Goal: Information Seeking & Learning: Learn about a topic

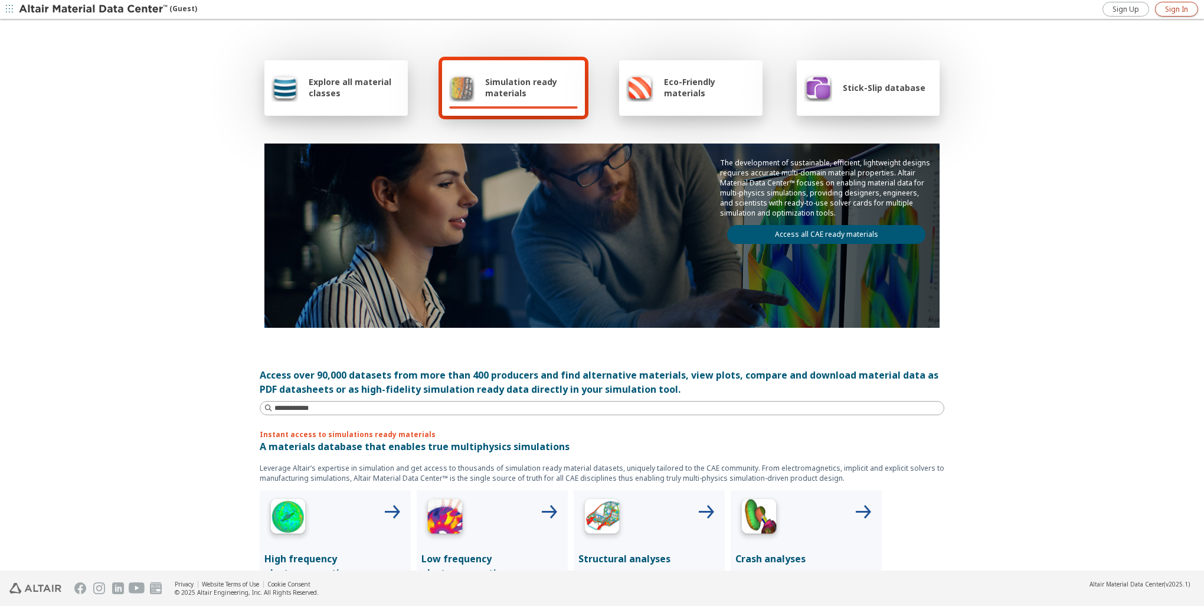
click at [1164, 11] on link "Sign In" at bounding box center [1176, 9] width 43 height 15
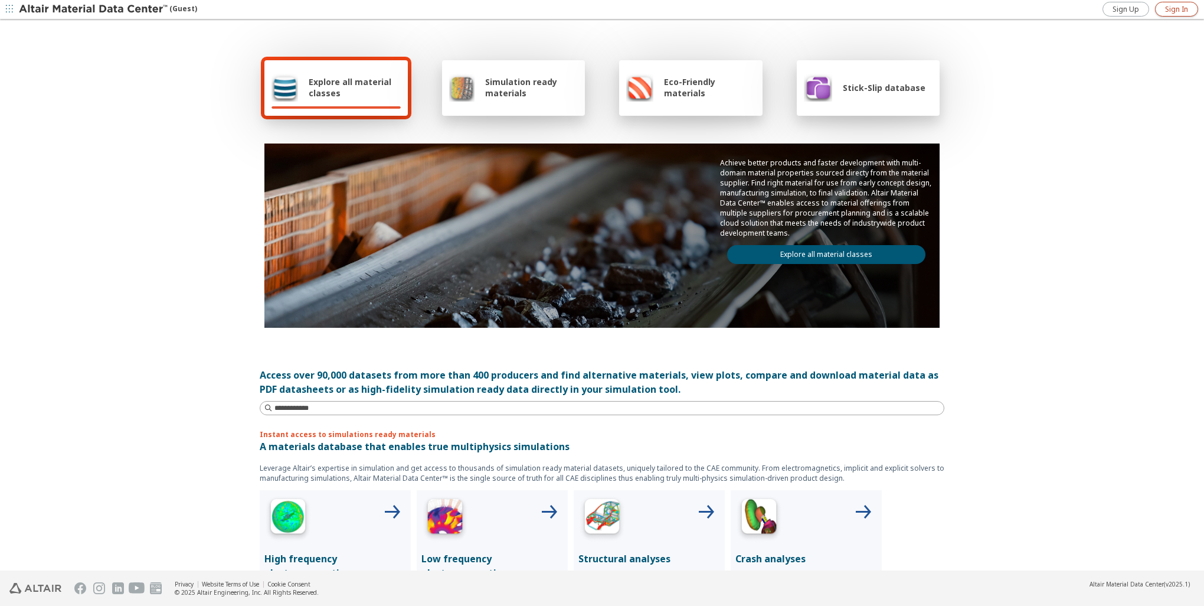
click at [1192, 2] on link "Sign In" at bounding box center [1176, 9] width 43 height 15
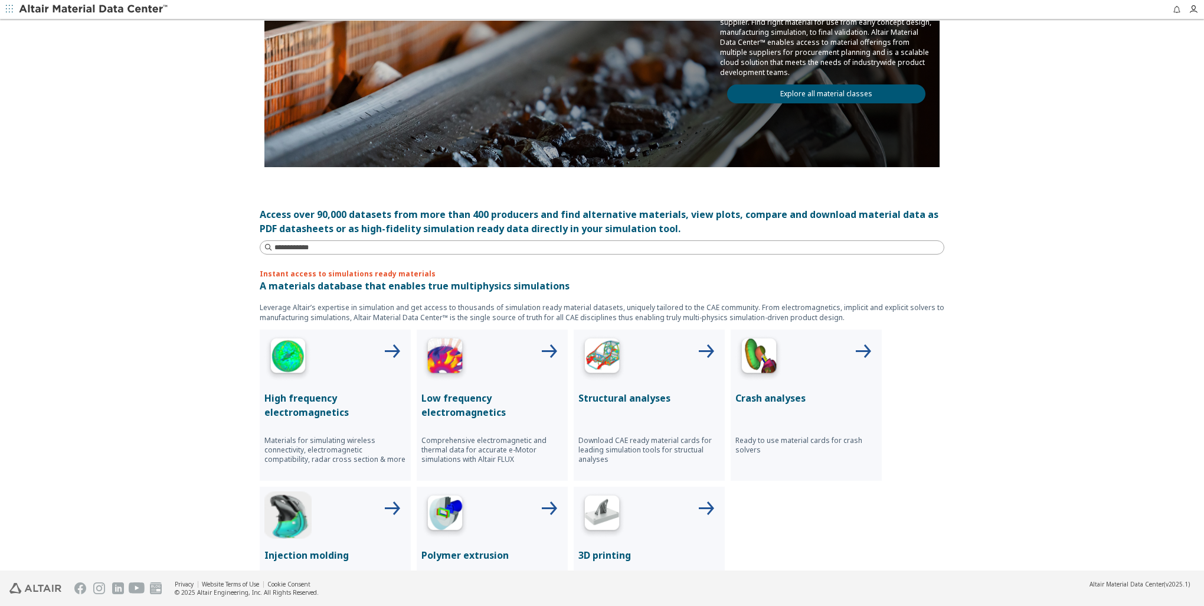
scroll to position [177, 0]
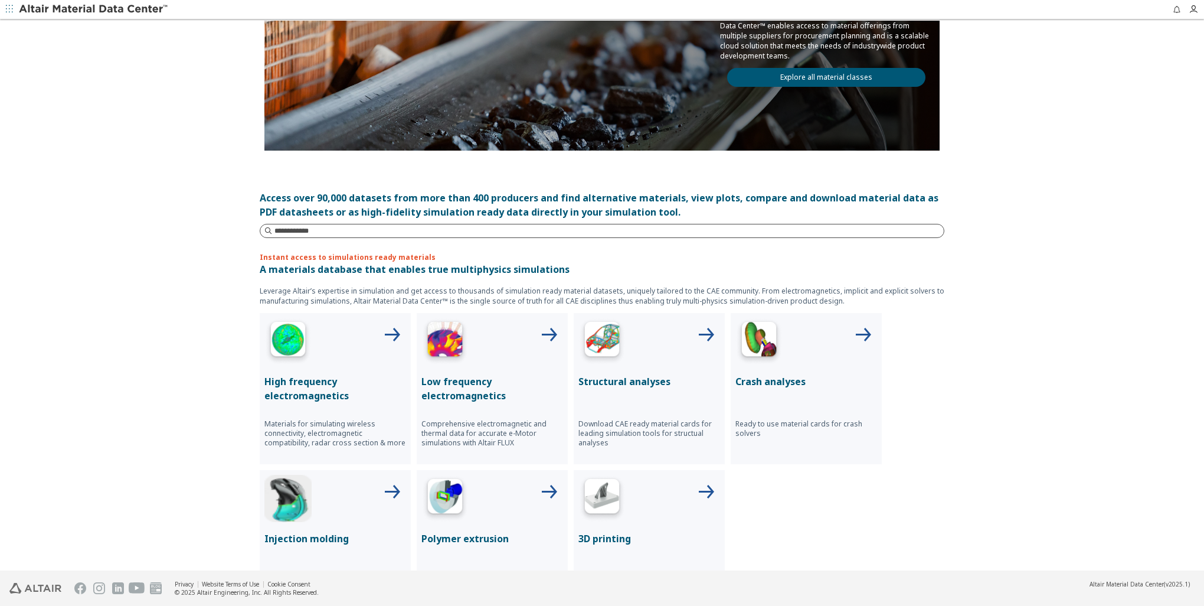
click at [342, 230] on input at bounding box center [608, 231] width 669 height 12
type input "****"
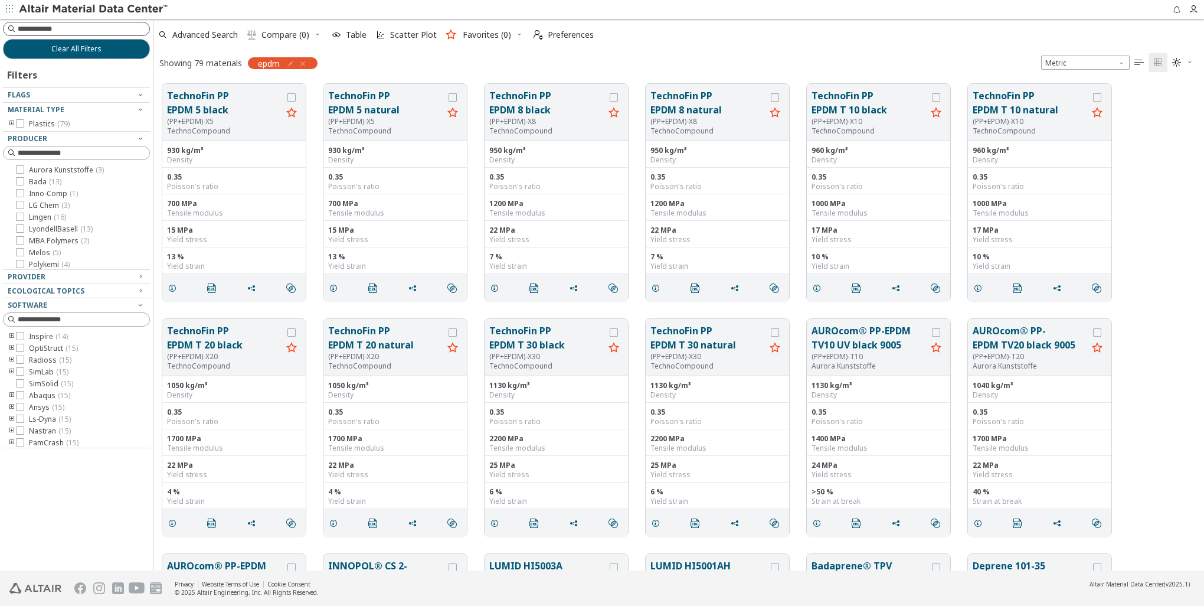
click at [70, 32] on input at bounding box center [84, 29] width 132 height 12
type input "*******"
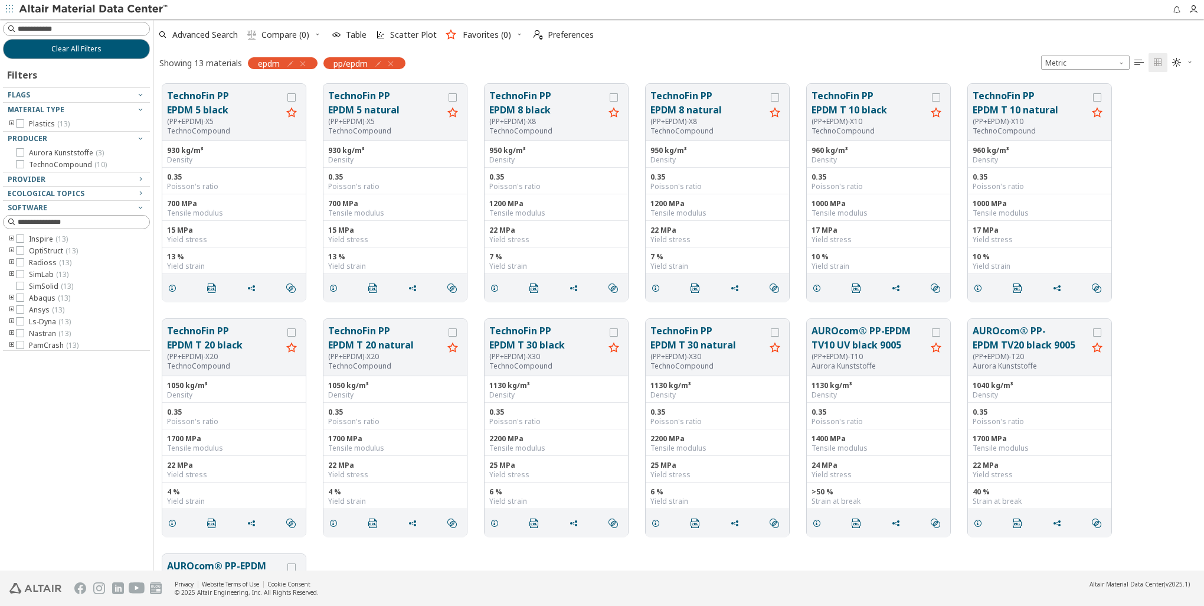
click at [299, 66] on icon "button" at bounding box center [302, 63] width 9 height 9
click at [80, 24] on input at bounding box center [84, 29] width 132 height 12
type input "**"
click at [81, 32] on input "**" at bounding box center [68, 28] width 126 height 13
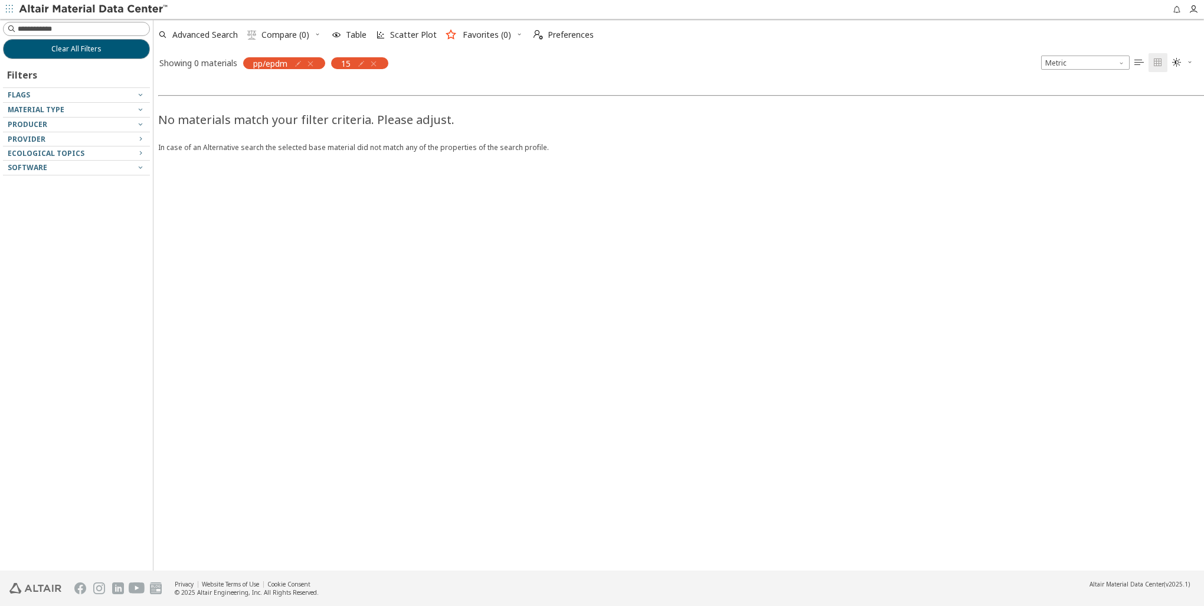
click at [309, 62] on icon "button" at bounding box center [310, 63] width 9 height 9
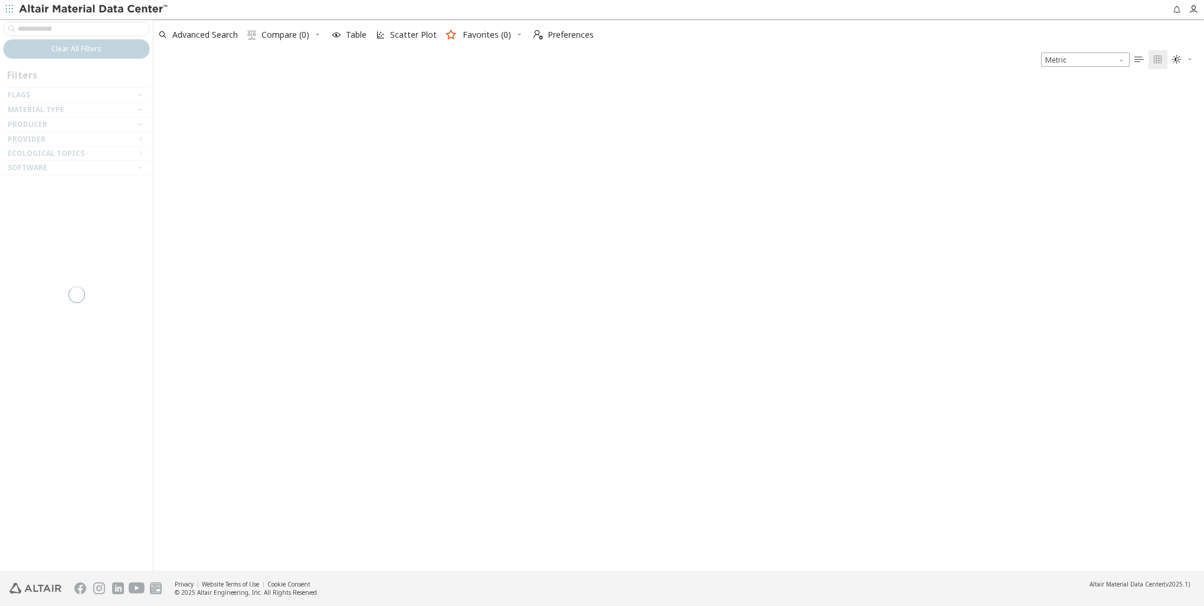
click at [32, 26] on div at bounding box center [76, 294] width 153 height 551
click at [47, 25] on div at bounding box center [76, 294] width 153 height 551
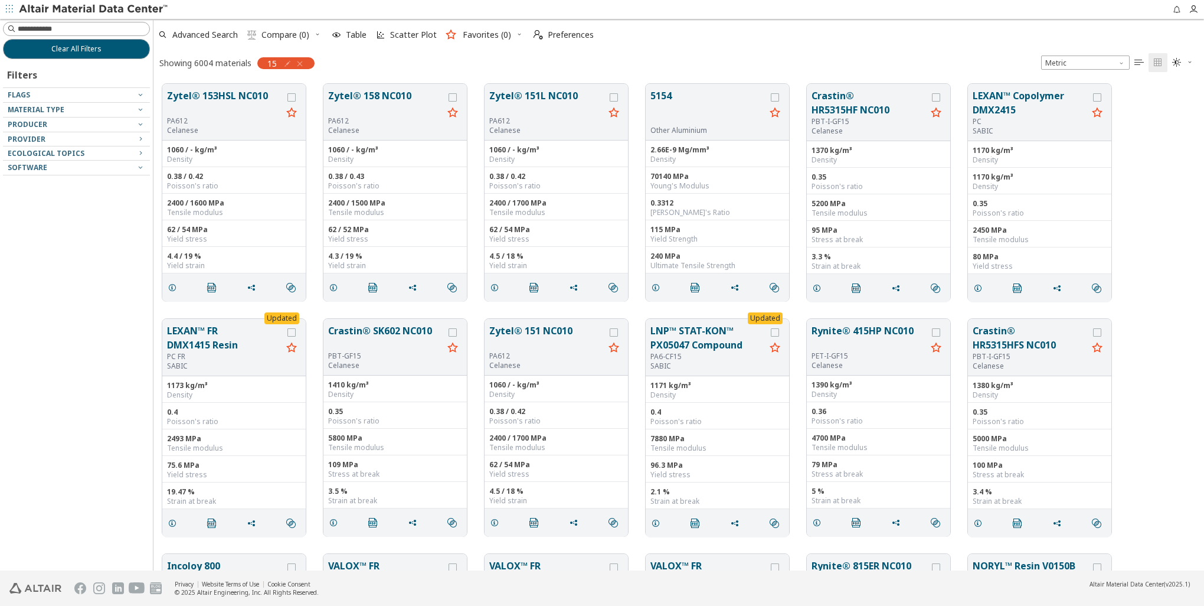
scroll to position [487, 1041]
click at [43, 30] on input at bounding box center [84, 29] width 132 height 12
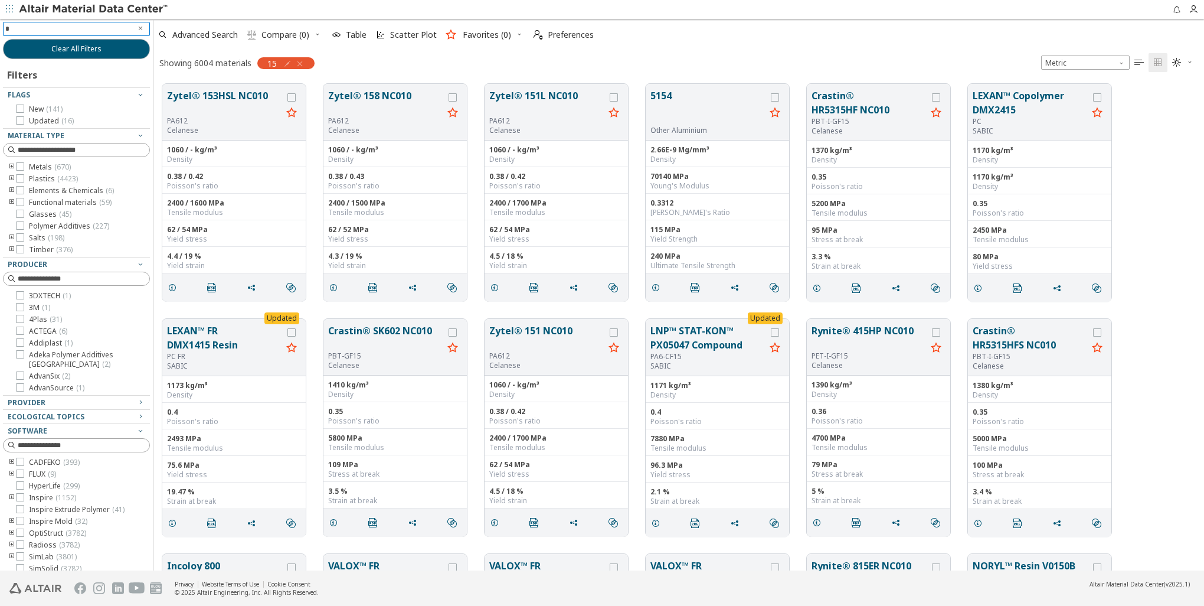
type input "**"
click at [69, 30] on input "**" at bounding box center [68, 28] width 126 height 13
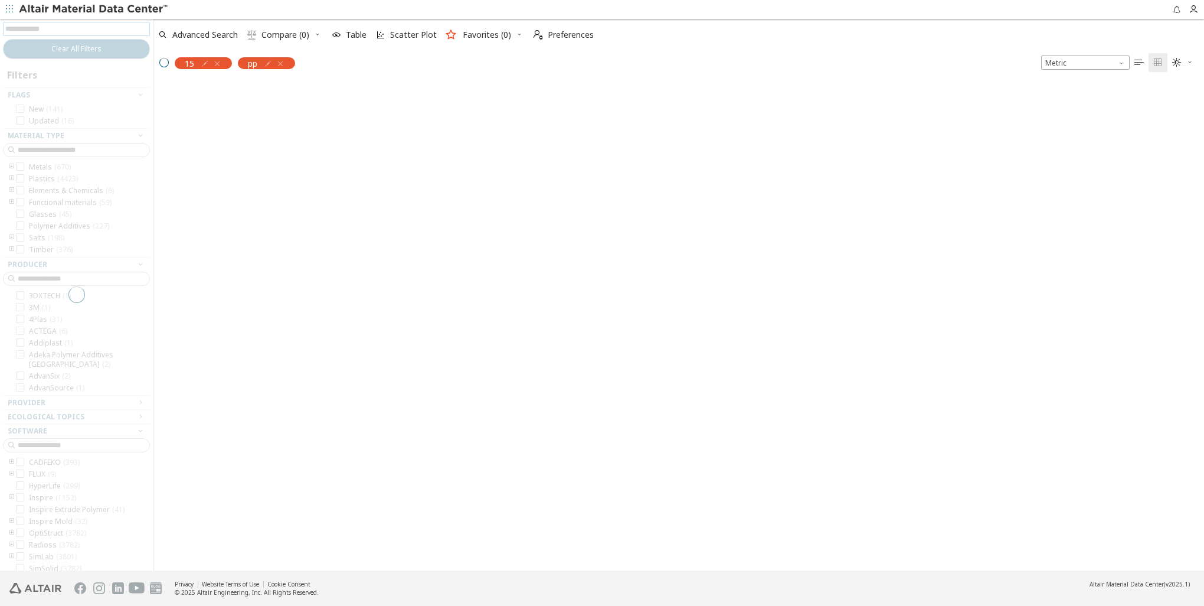
click at [42, 30] on div at bounding box center [76, 294] width 153 height 551
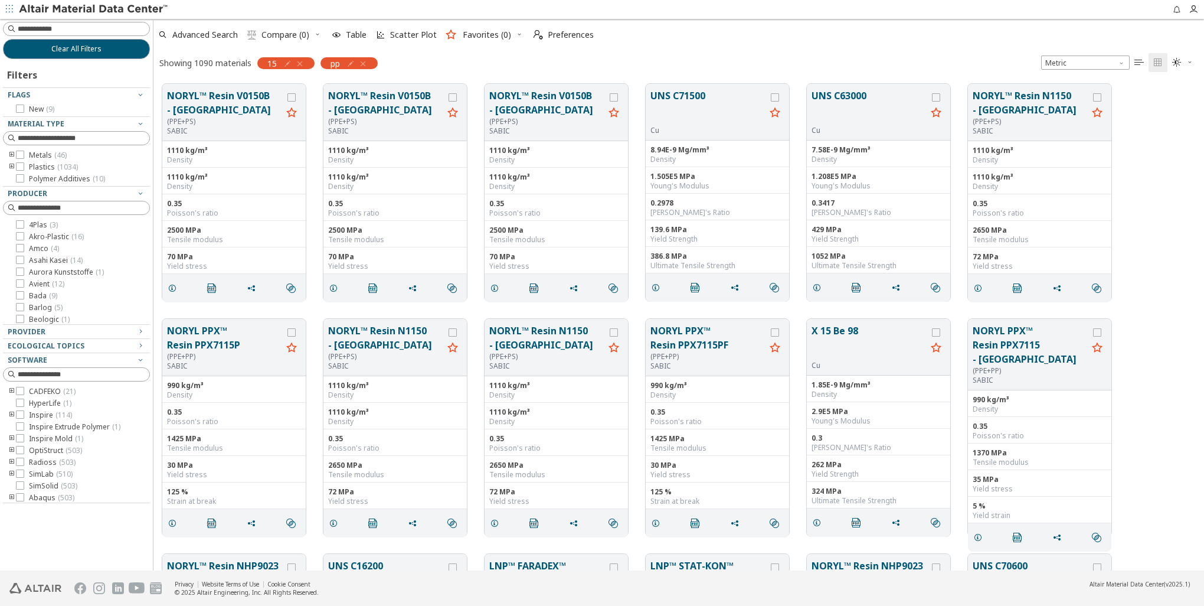
click at [54, 27] on input at bounding box center [84, 29] width 132 height 12
type input "****"
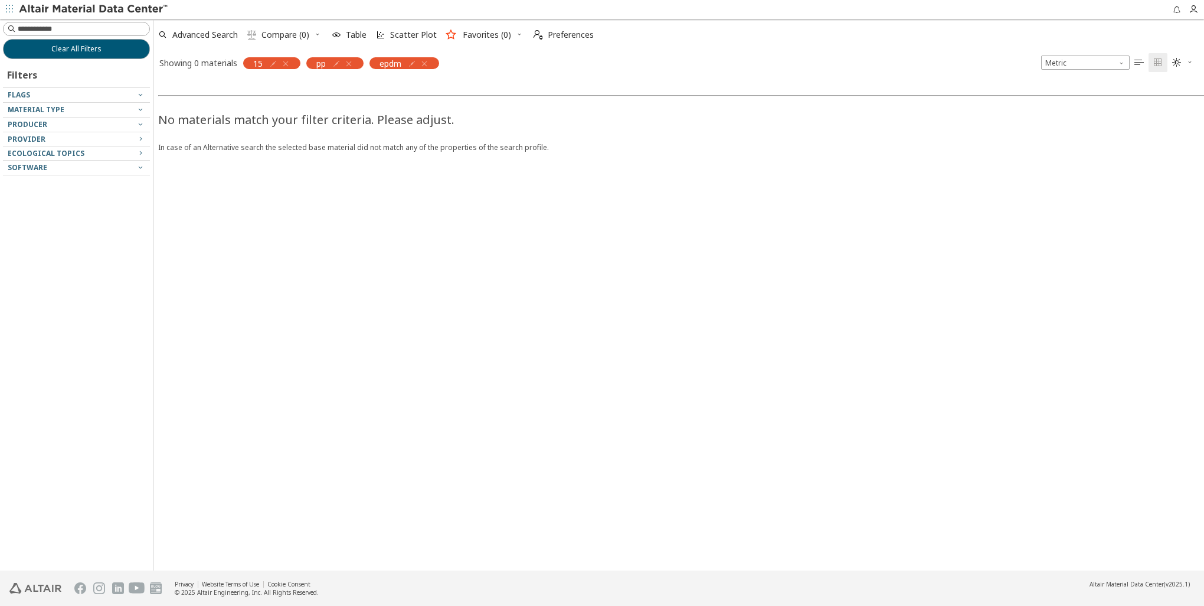
click at [286, 62] on icon "button" at bounding box center [285, 63] width 9 height 9
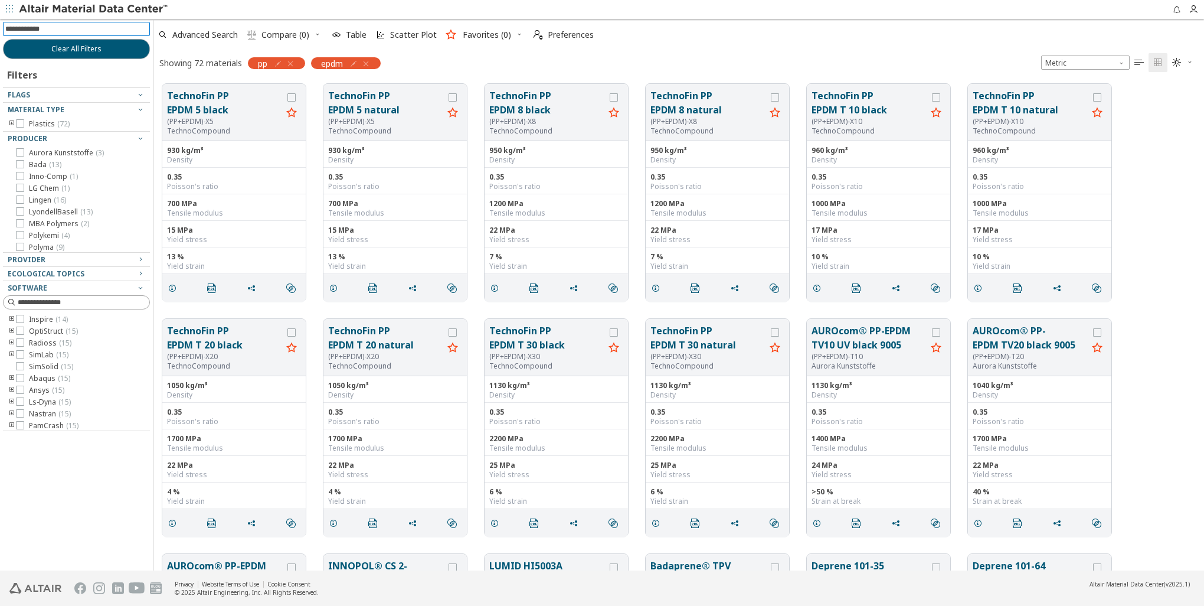
click at [54, 26] on input at bounding box center [77, 28] width 145 height 13
type input "**"
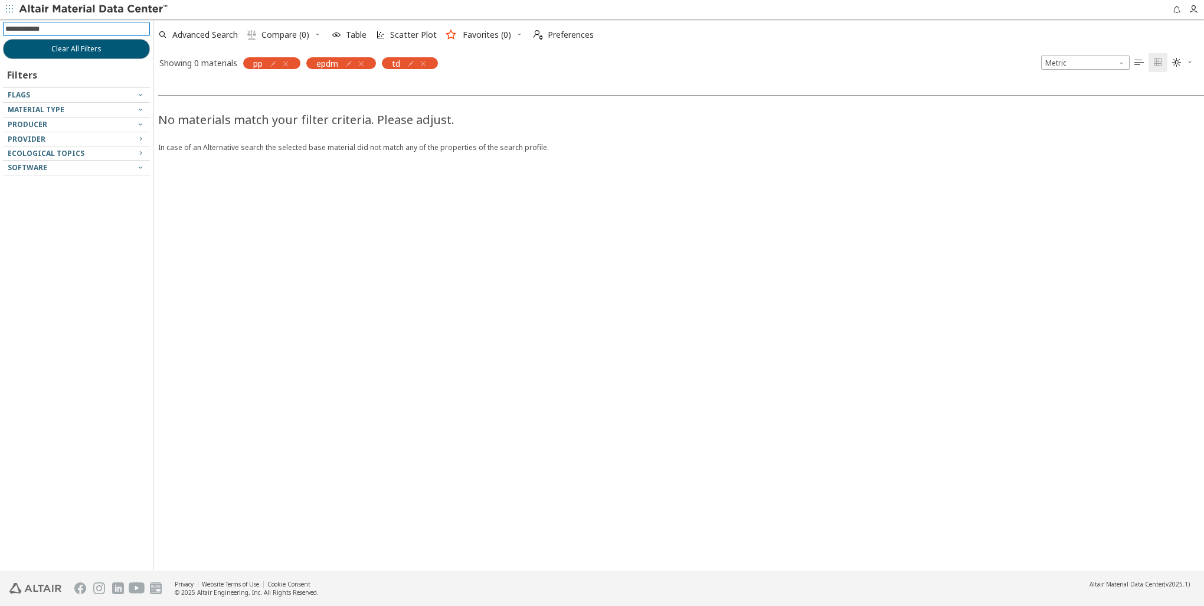
click at [426, 64] on icon "button" at bounding box center [422, 63] width 9 height 9
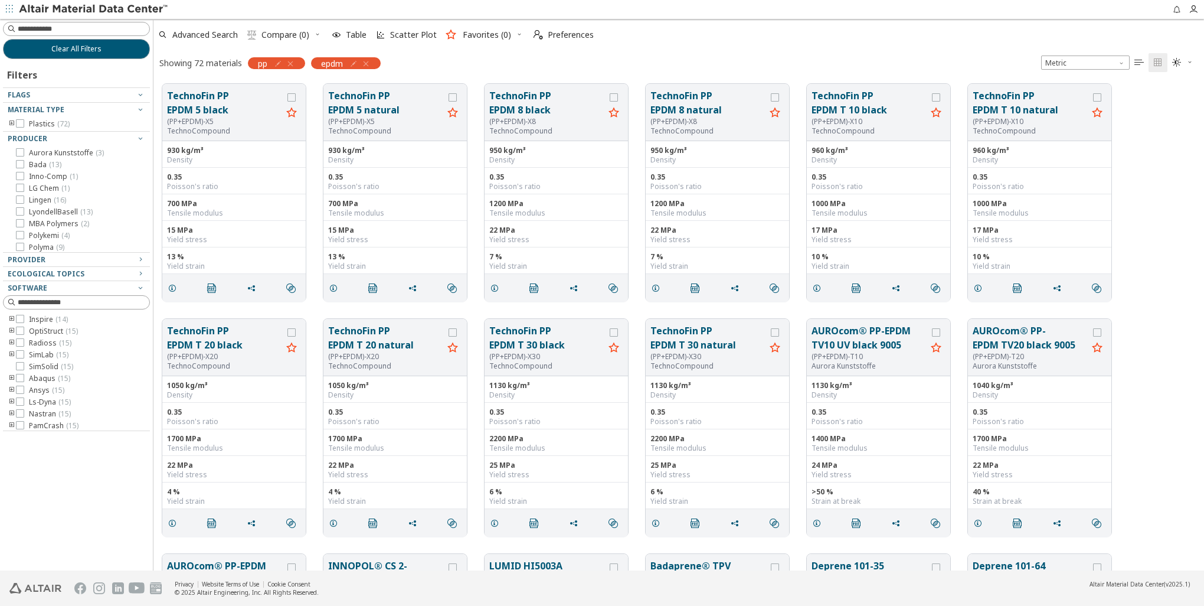
scroll to position [487, 1041]
click at [295, 61] on icon "button" at bounding box center [290, 63] width 9 height 9
click at [305, 63] on icon "button" at bounding box center [302, 63] width 9 height 9
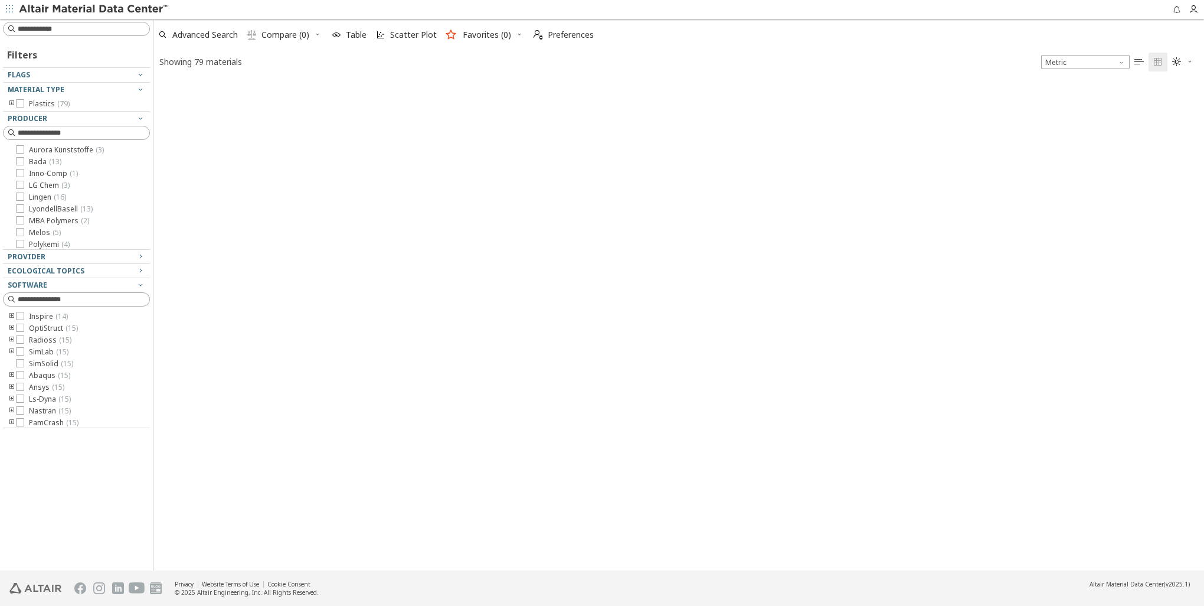
scroll to position [490, 1041]
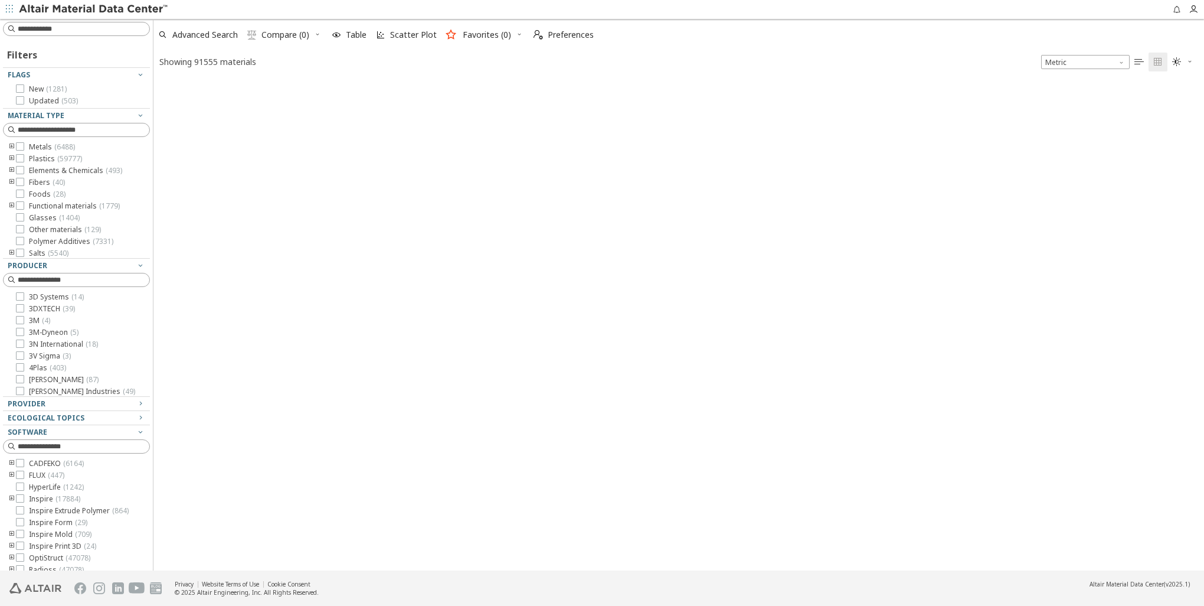
click at [64, 30] on input at bounding box center [84, 29] width 132 height 12
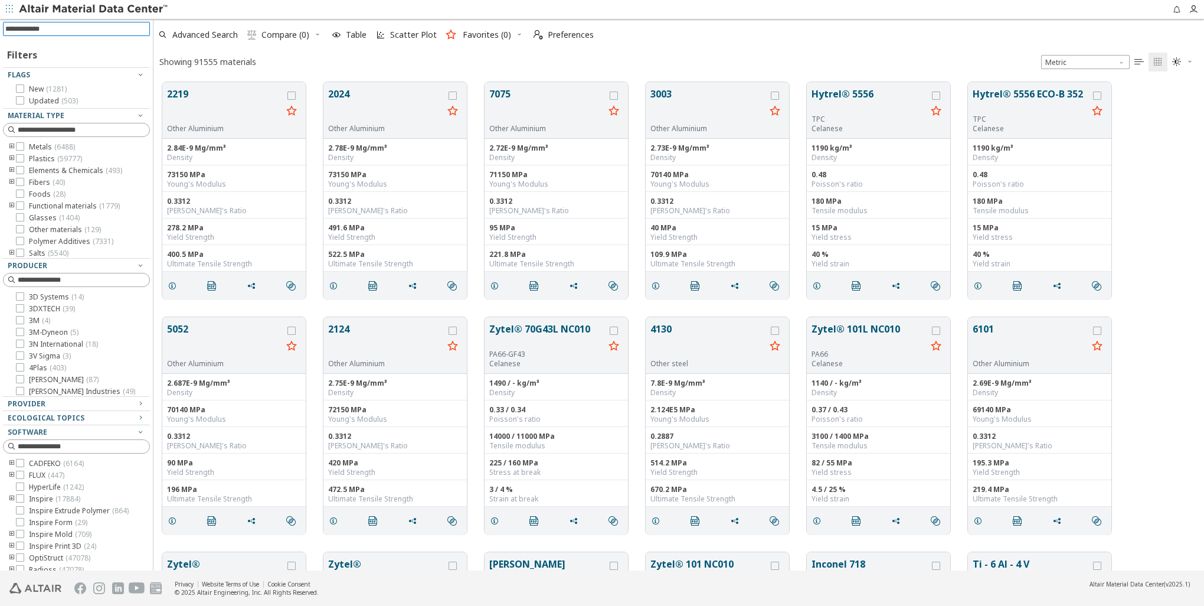
scroll to position [489, 1041]
type input "*****"
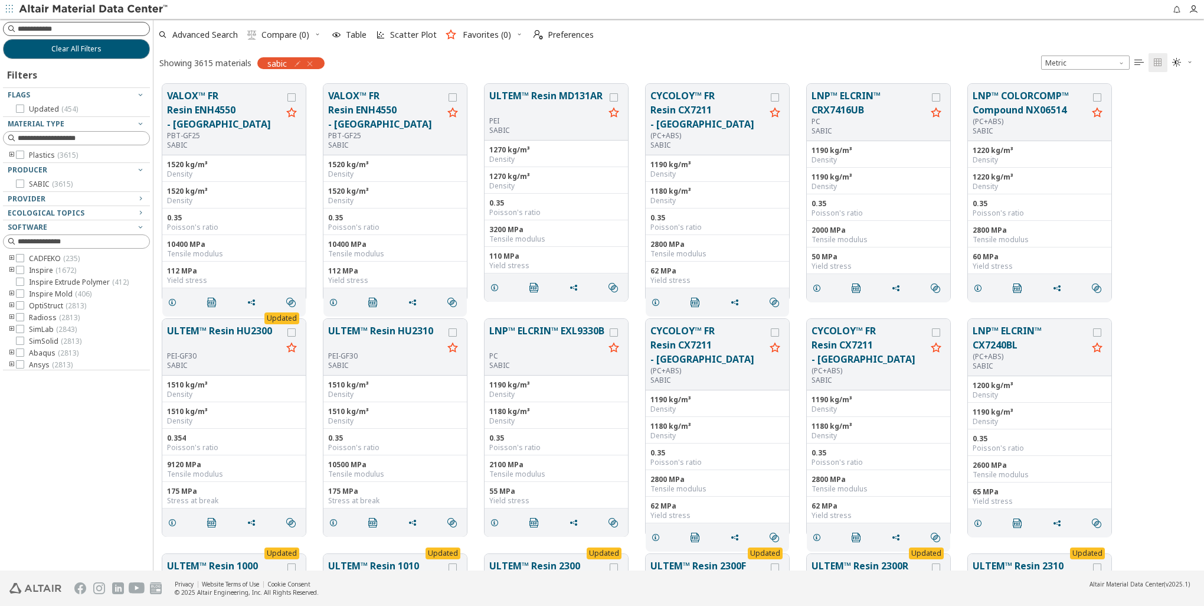
click at [72, 27] on input at bounding box center [84, 29] width 132 height 12
type input "******"
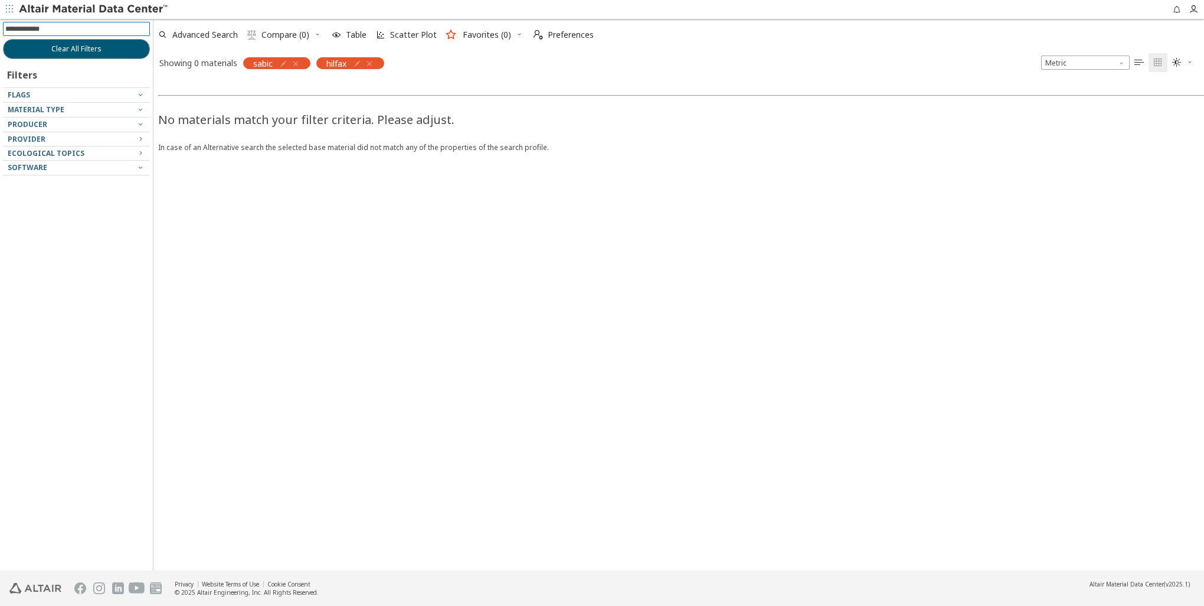
click at [298, 63] on icon "button" at bounding box center [295, 63] width 9 height 9
click at [285, 63] on icon "button" at bounding box center [283, 63] width 9 height 9
type input "*****"
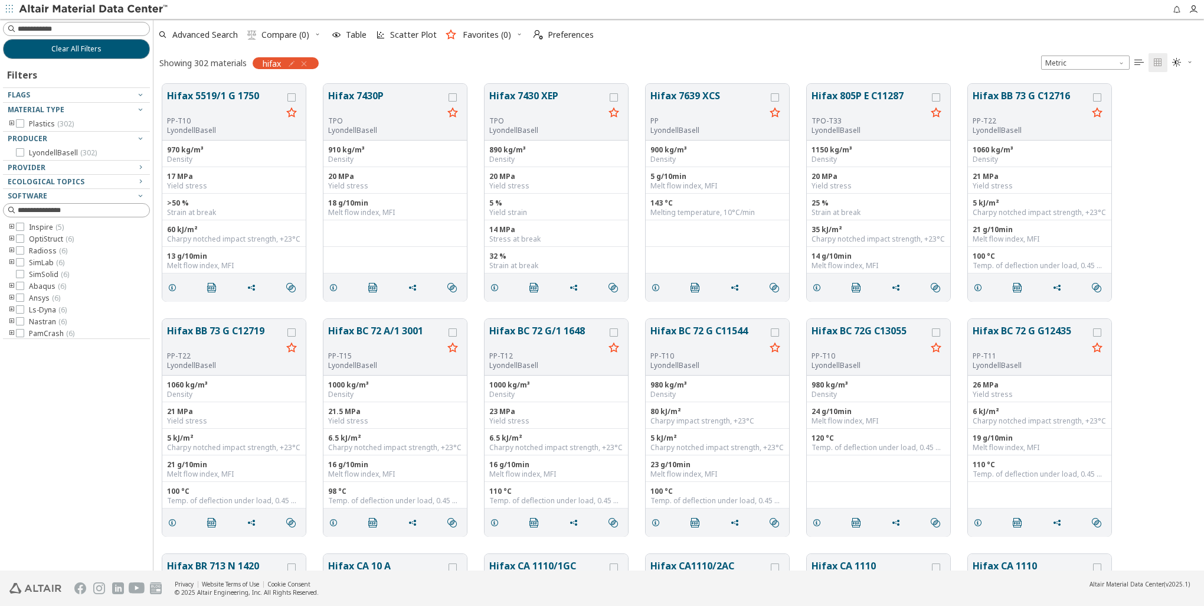
scroll to position [487, 1041]
click at [41, 27] on input at bounding box center [84, 29] width 132 height 12
type input "***"
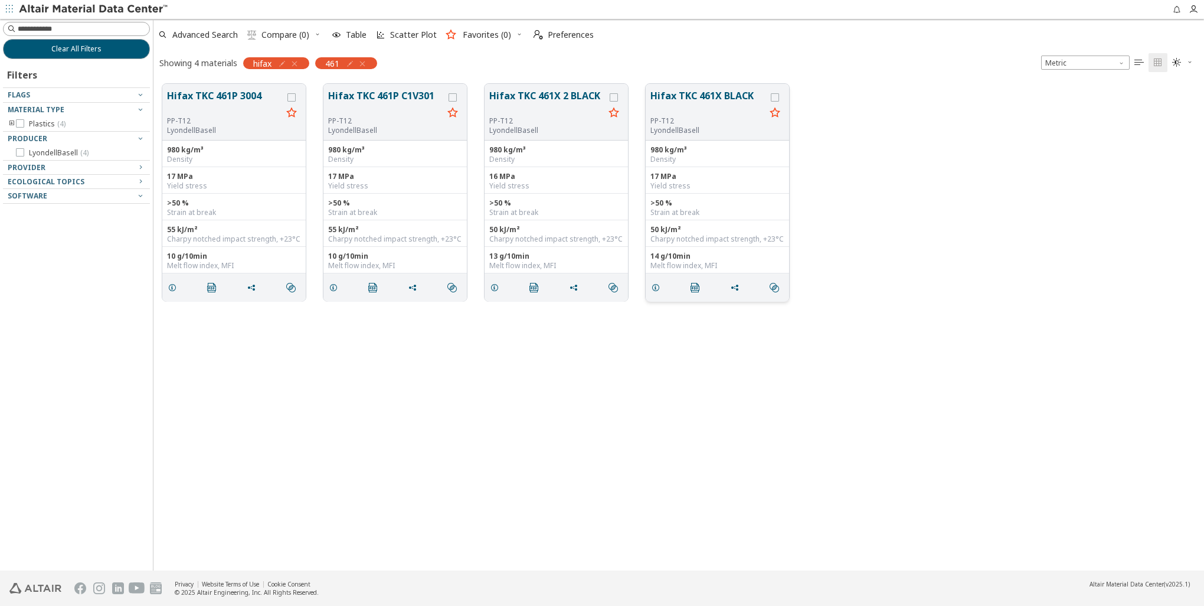
click at [709, 93] on button "Hifax TKC 461X BLACK" at bounding box center [707, 103] width 115 height 28
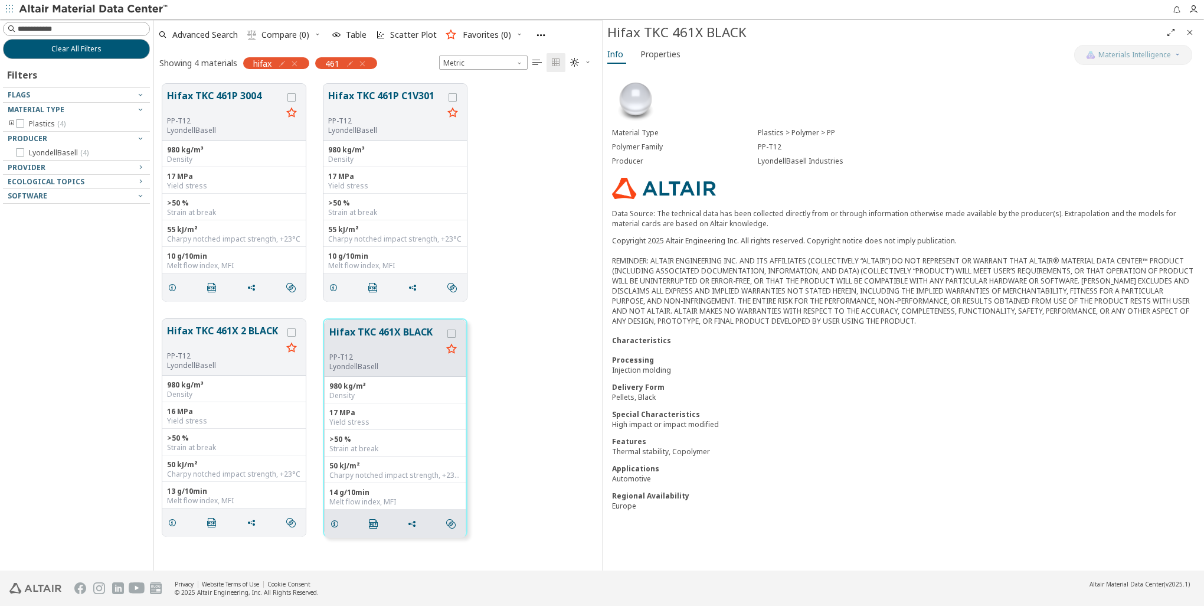
click at [810, 392] on div "Pellets, Black" at bounding box center [903, 397] width 583 height 10
click at [657, 159] on div "Producer" at bounding box center [685, 160] width 146 height 9
click at [371, 523] on icon "" at bounding box center [373, 523] width 9 height 9
click at [365, 65] on icon "button" at bounding box center [362, 63] width 9 height 9
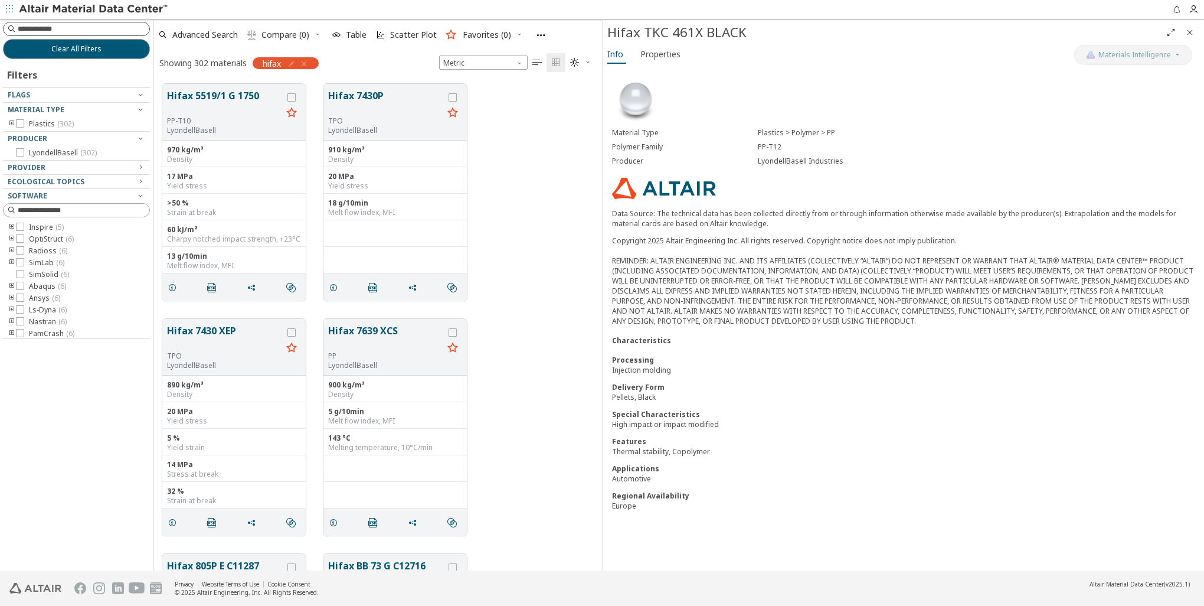
click at [83, 34] on input at bounding box center [84, 29] width 132 height 12
type input "***"
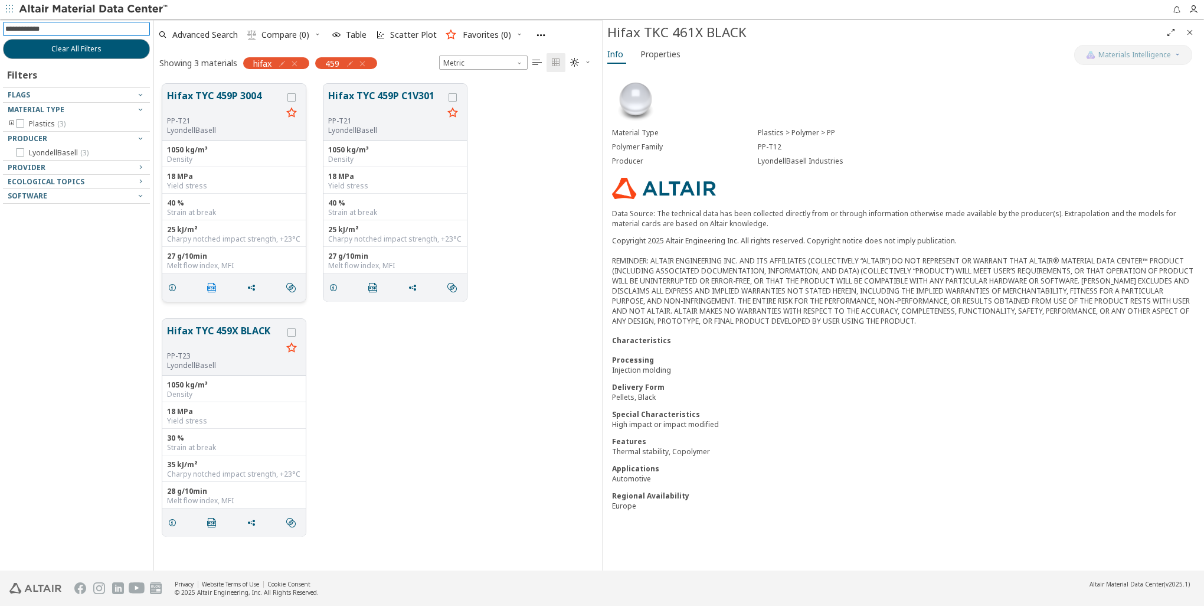
click at [214, 283] on icon "" at bounding box center [211, 287] width 9 height 9
click at [217, 94] on button "Hifax TYC 459P 3004" at bounding box center [224, 103] width 115 height 28
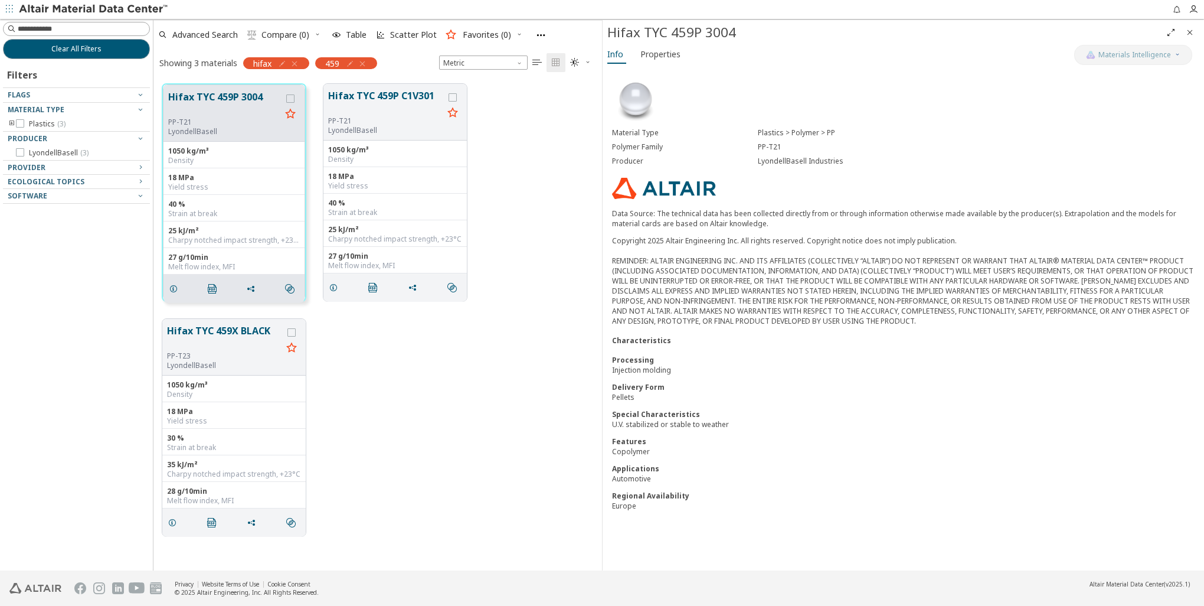
click at [292, 63] on icon "button" at bounding box center [294, 63] width 9 height 9
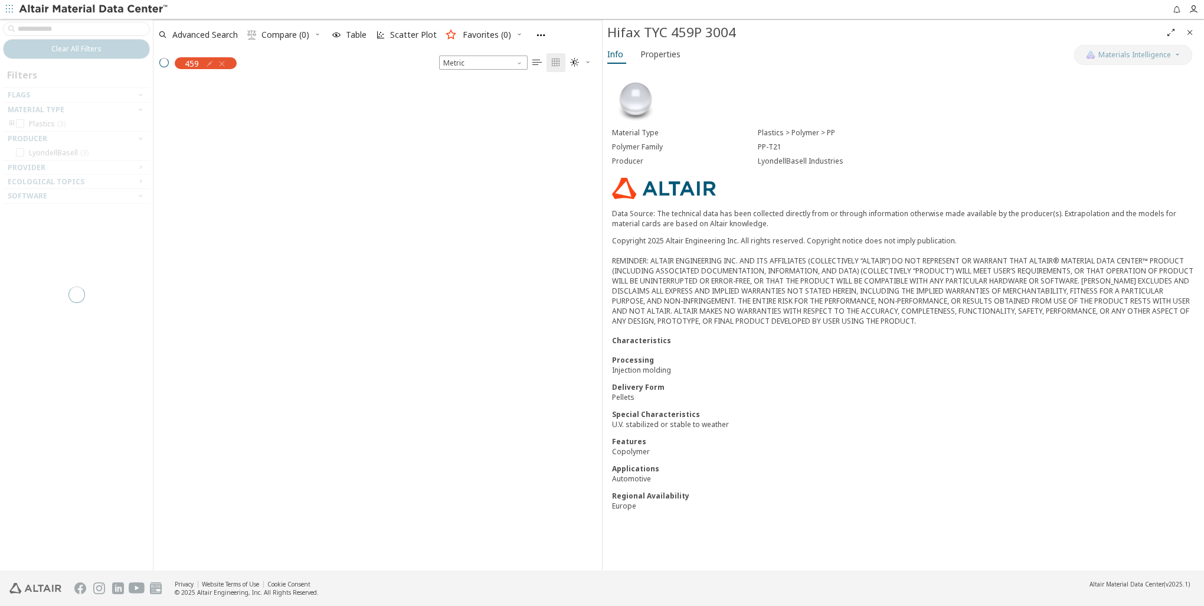
click at [55, 30] on div at bounding box center [76, 294] width 153 height 551
click at [58, 27] on div at bounding box center [76, 294] width 153 height 551
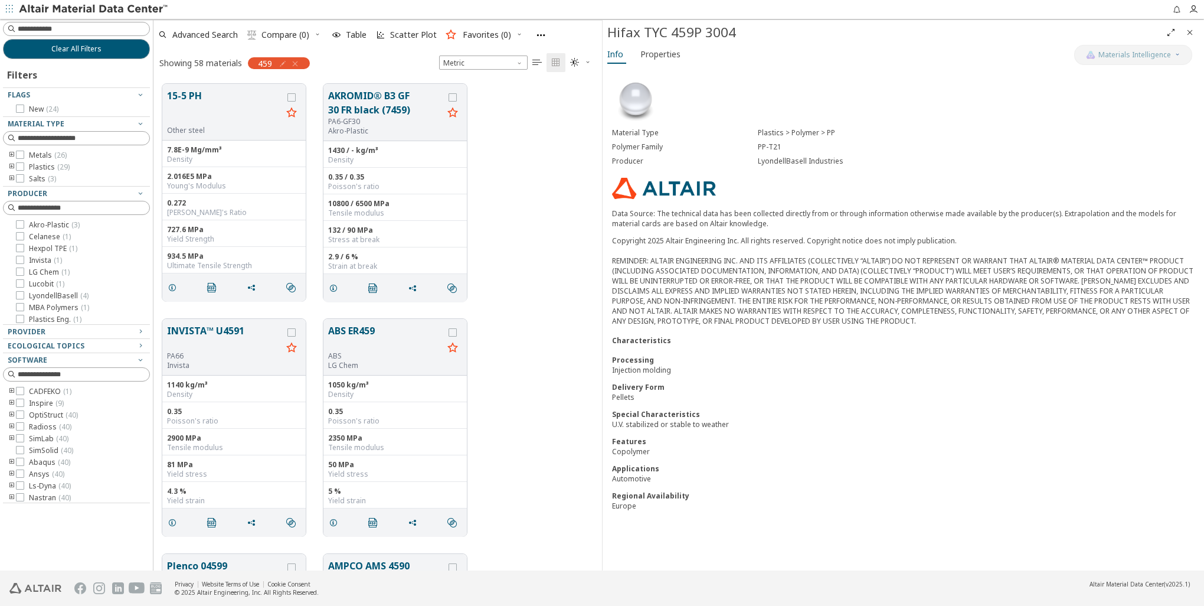
click at [562, 192] on div "15-5 PH Other steel 7.8E-9 Mg/mm³ Density 2.016E5 MPa Young's Modulus 0.272 Poi…" at bounding box center [377, 192] width 449 height 235
click at [38, 27] on input at bounding box center [84, 29] width 132 height 12
type input "***"
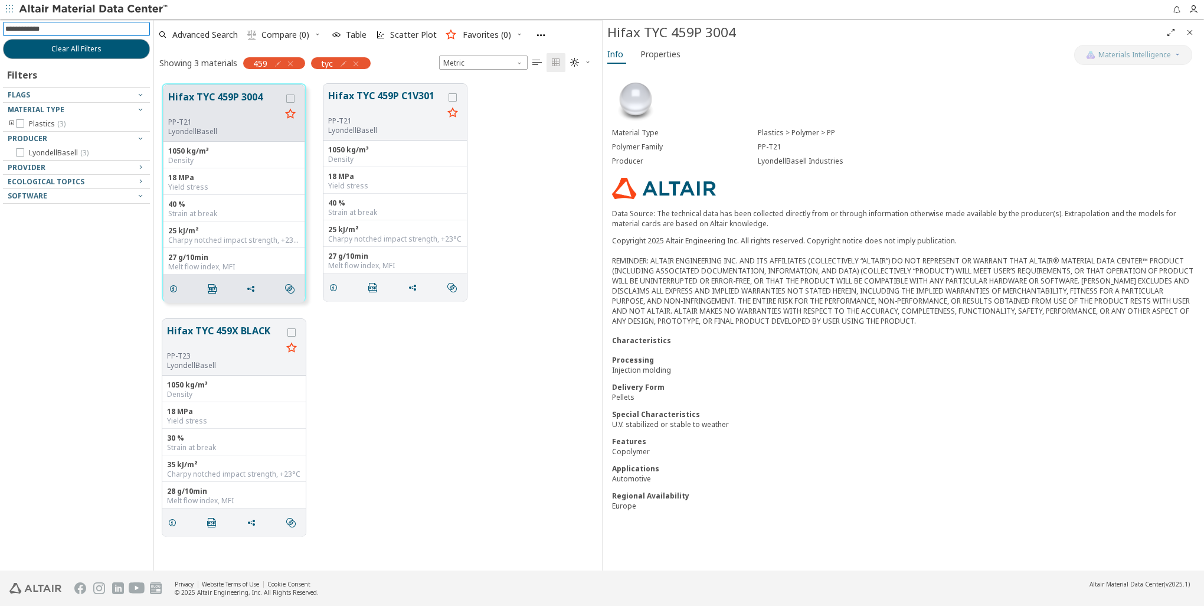
click at [65, 30] on input at bounding box center [77, 28] width 145 height 13
click at [57, 31] on input at bounding box center [77, 28] width 145 height 13
type input "*******"
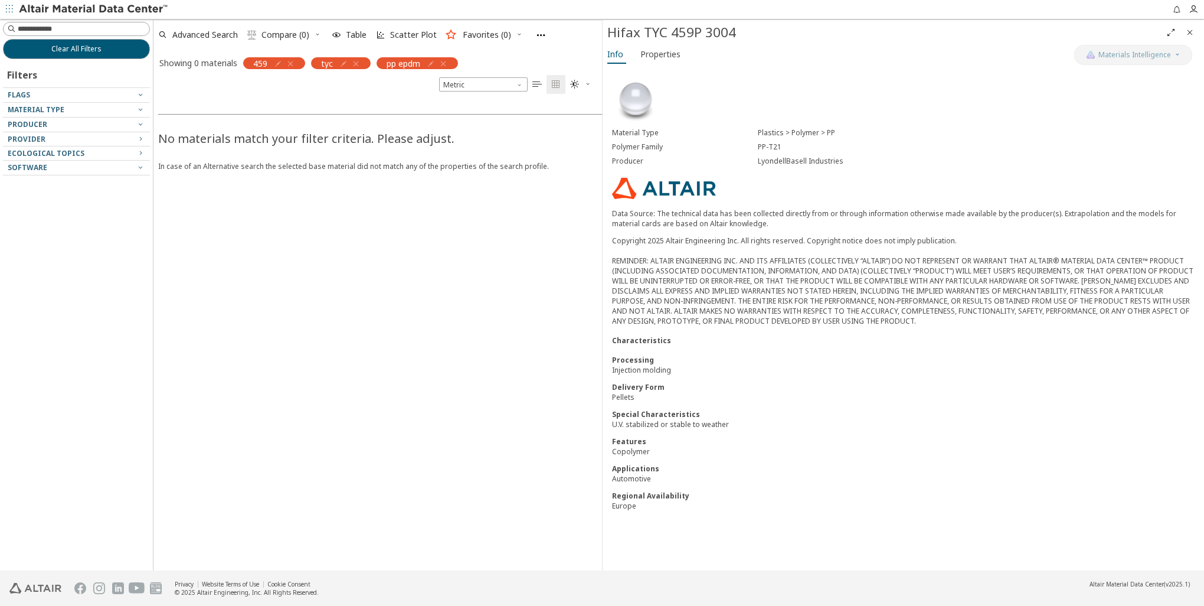
click at [290, 64] on icon "button" at bounding box center [290, 63] width 9 height 9
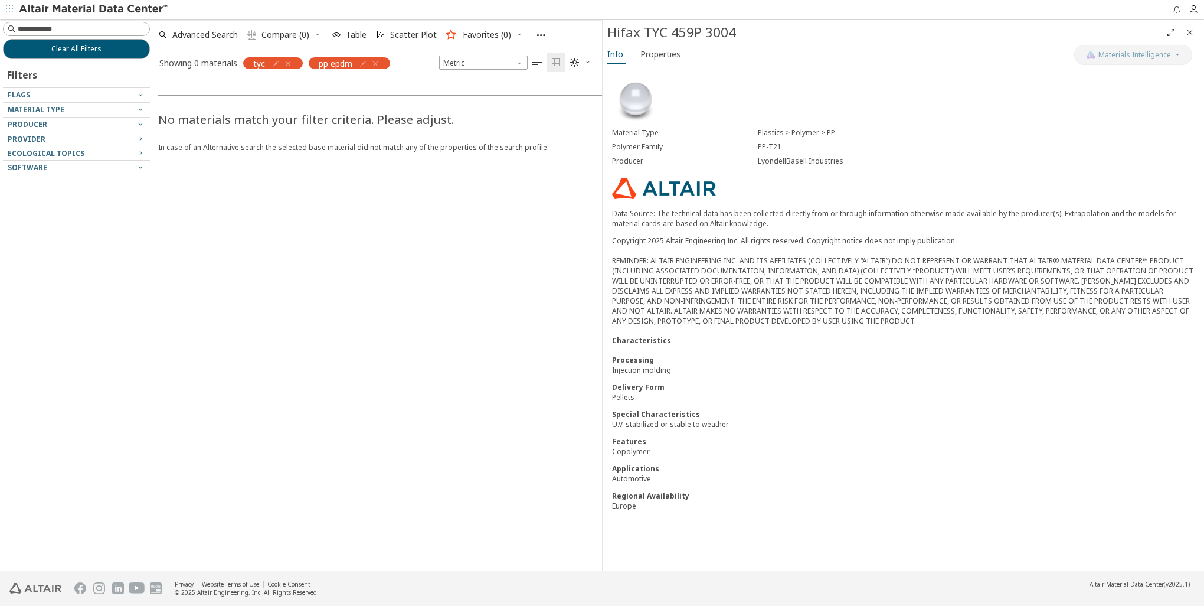
click at [290, 60] on icon "button" at bounding box center [287, 63] width 9 height 9
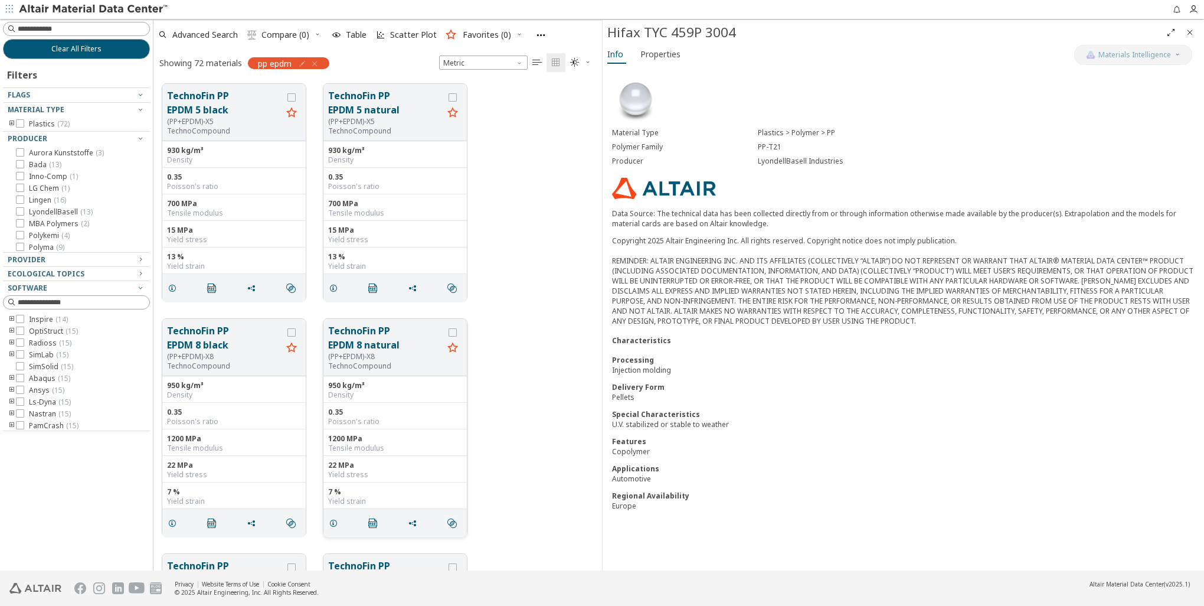
scroll to position [118, 0]
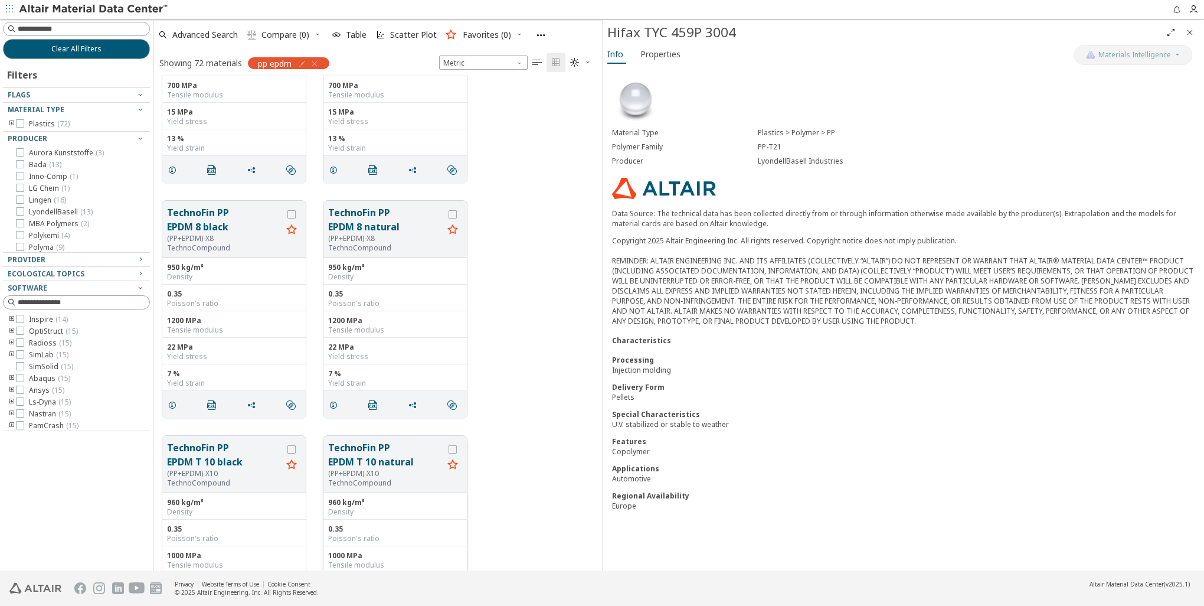
click at [351, 449] on button "TechnoFin PP EPDM T 10 natural" at bounding box center [385, 454] width 115 height 28
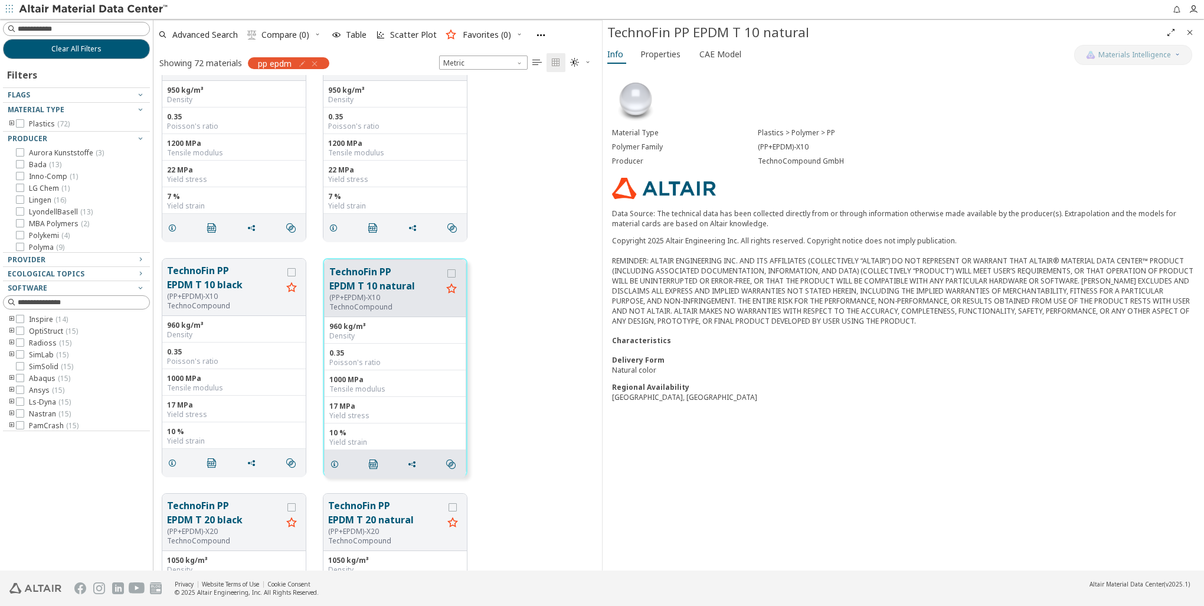
scroll to position [472, 0]
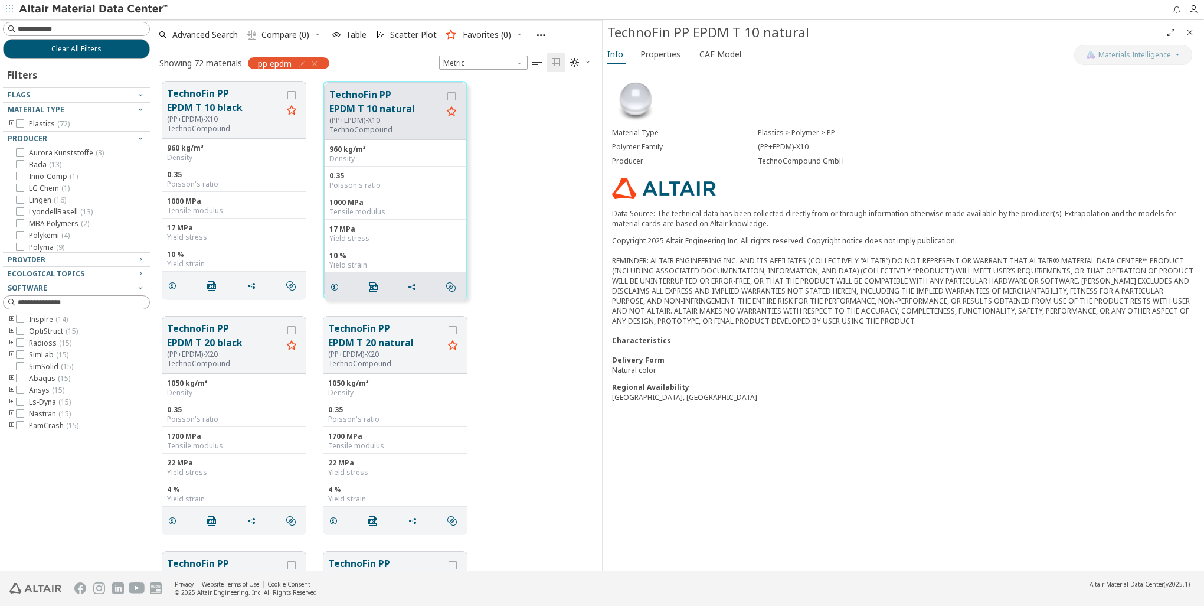
click at [564, 393] on div "TechnoFin PP EPDM T 20 black (PP+EPDM)-X20 TechnoCompound 1050 kg/m³ Density 0.…" at bounding box center [377, 424] width 449 height 235
click at [770, 525] on div "Material Type Plastics > Polymer > PP Polymer Family (PP+EPDM)-X10 Producer Tec…" at bounding box center [903, 318] width 601 height 503
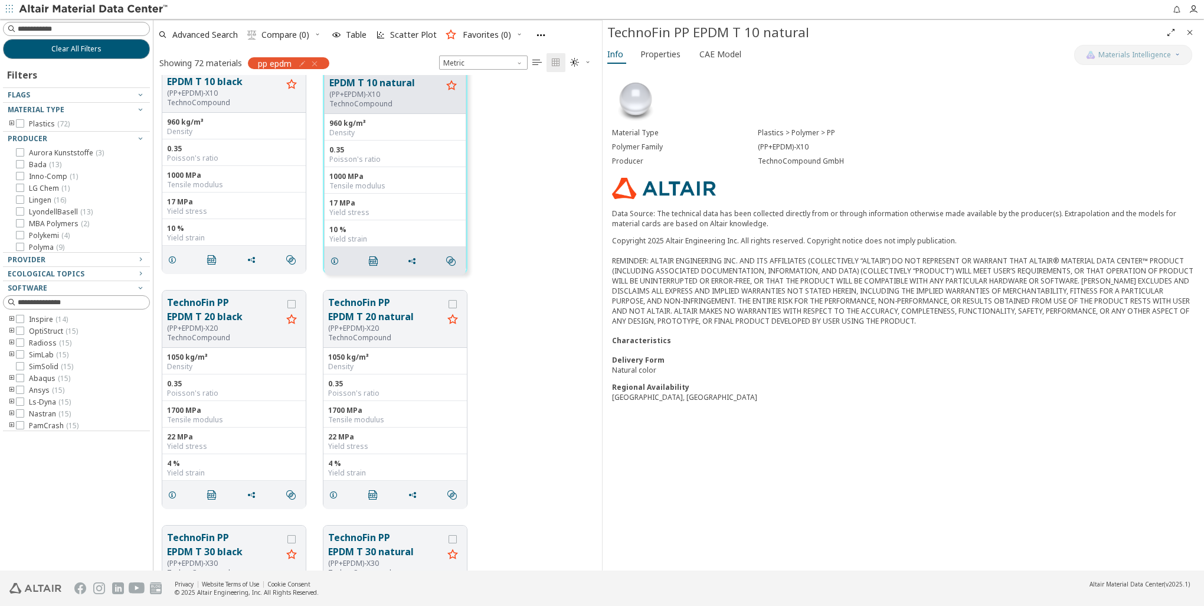
scroll to position [413, 0]
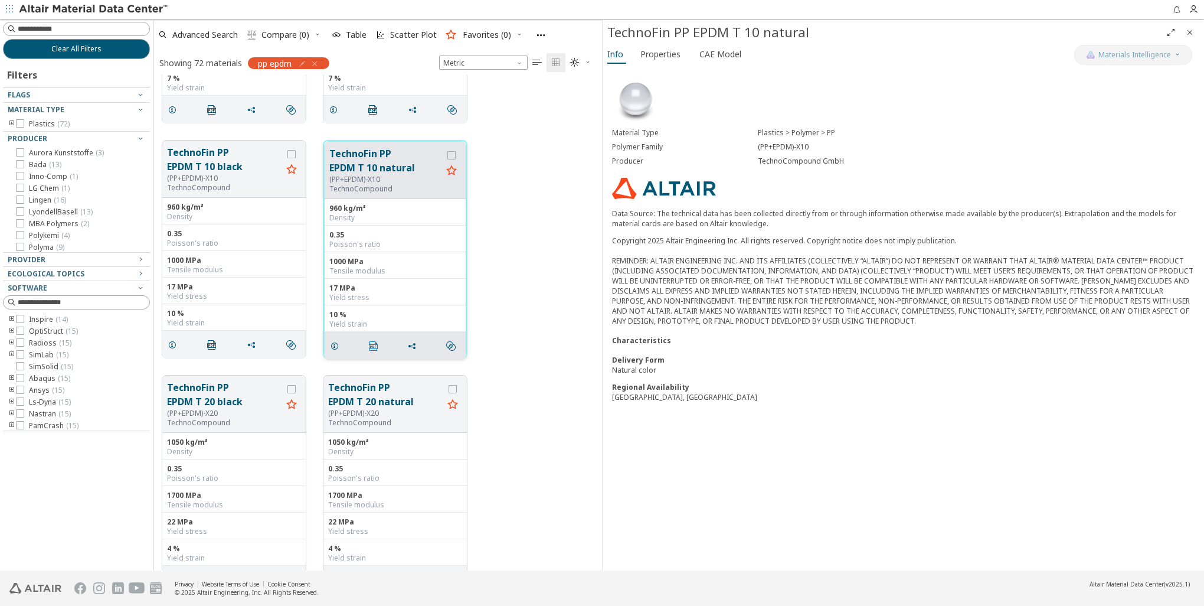
click at [373, 342] on icon "" at bounding box center [373, 345] width 9 height 9
click at [214, 343] on icon "" at bounding box center [211, 344] width 9 height 9
click at [523, 377] on div "TechnoFin PP EPDM T 20 black (PP+EPDM)-X20 TechnoCompound 1050 kg/m³ Density 0.…" at bounding box center [377, 484] width 449 height 235
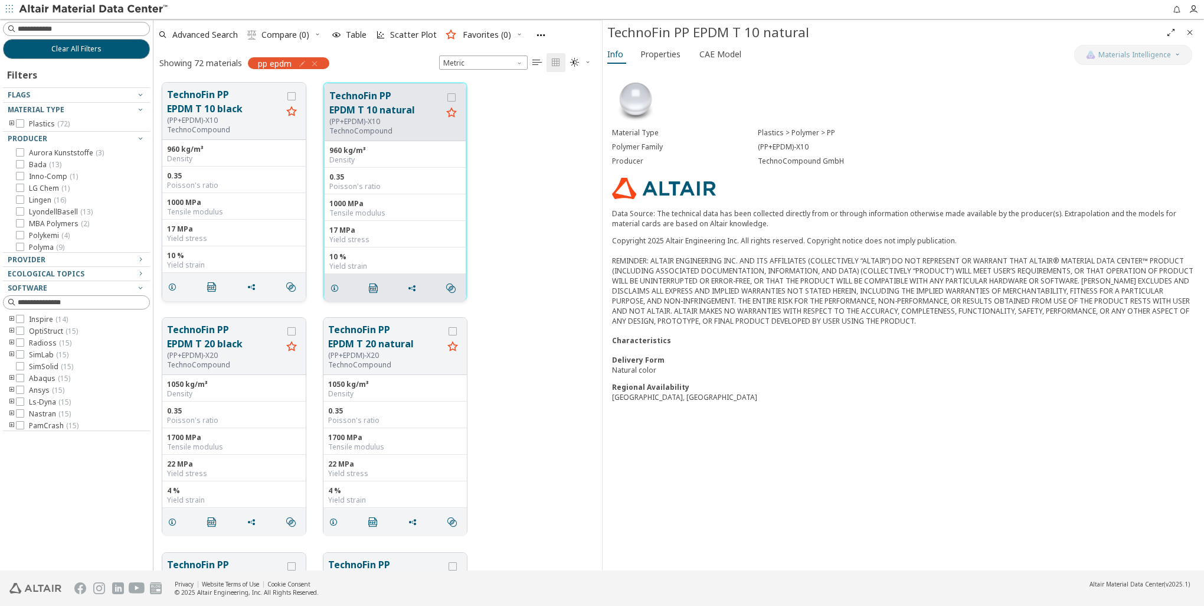
scroll to position [472, 0]
click at [67, 30] on input at bounding box center [77, 28] width 145 height 13
click at [70, 36] on div "Clear All Filters Filters Flags Material Type Plastics ( 72 ) Producer Aurora K…" at bounding box center [76, 294] width 153 height 551
click at [70, 28] on input at bounding box center [77, 28] width 145 height 13
type input "*******"
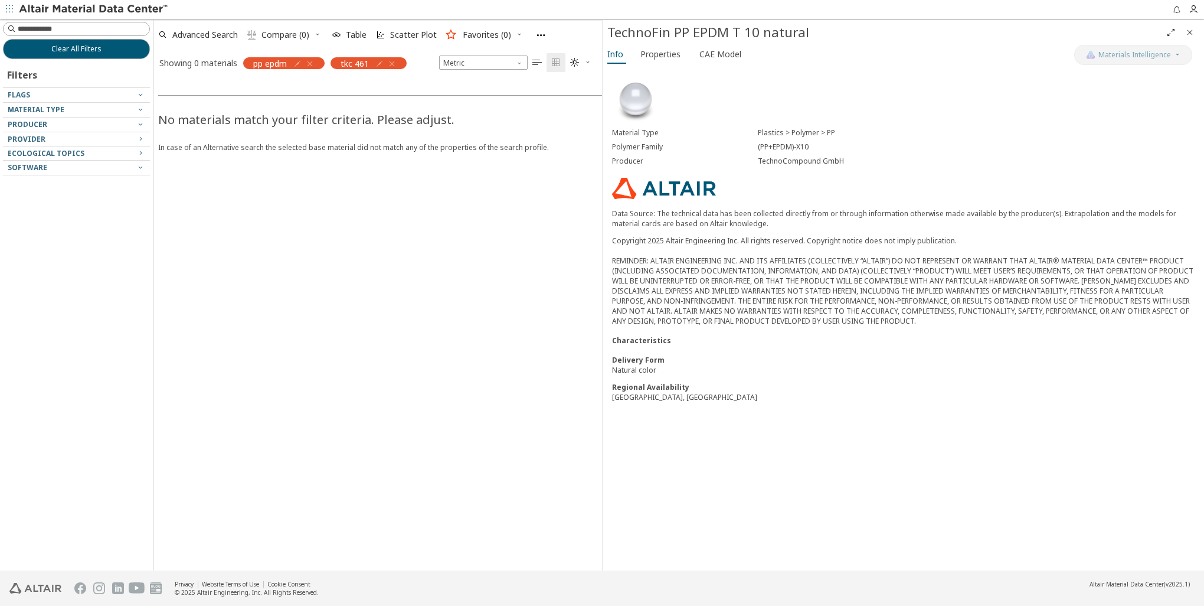
click at [312, 62] on icon "button" at bounding box center [309, 63] width 9 height 9
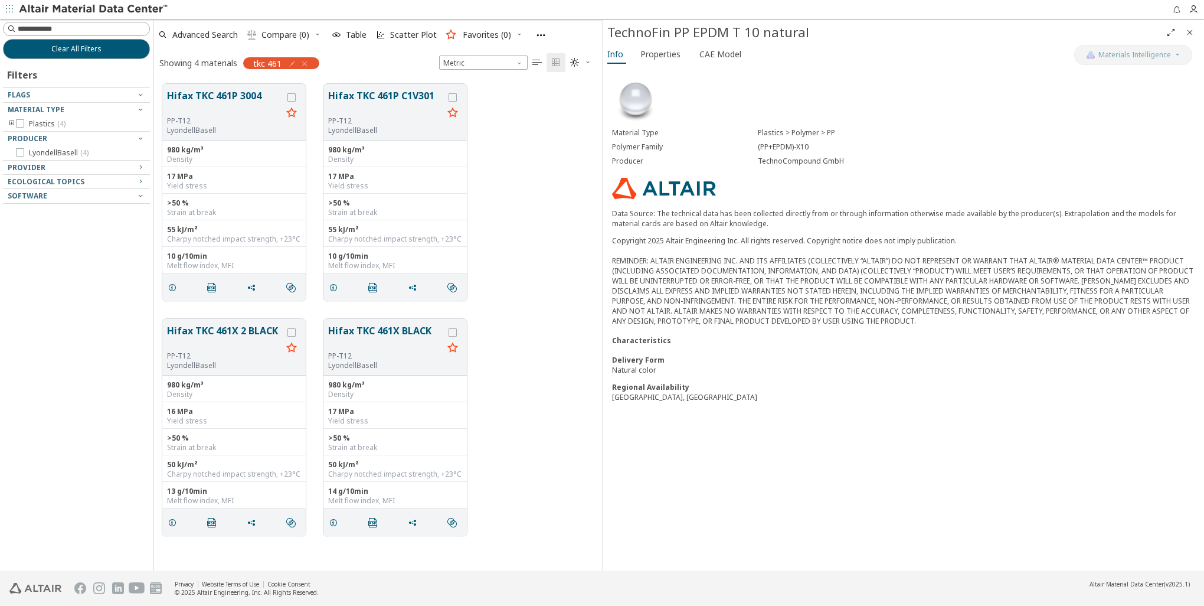
scroll to position [487, 439]
click at [215, 287] on icon "" at bounding box center [211, 287] width 9 height 9
click at [14, 8] on span "button" at bounding box center [10, 9] width 12 height 19
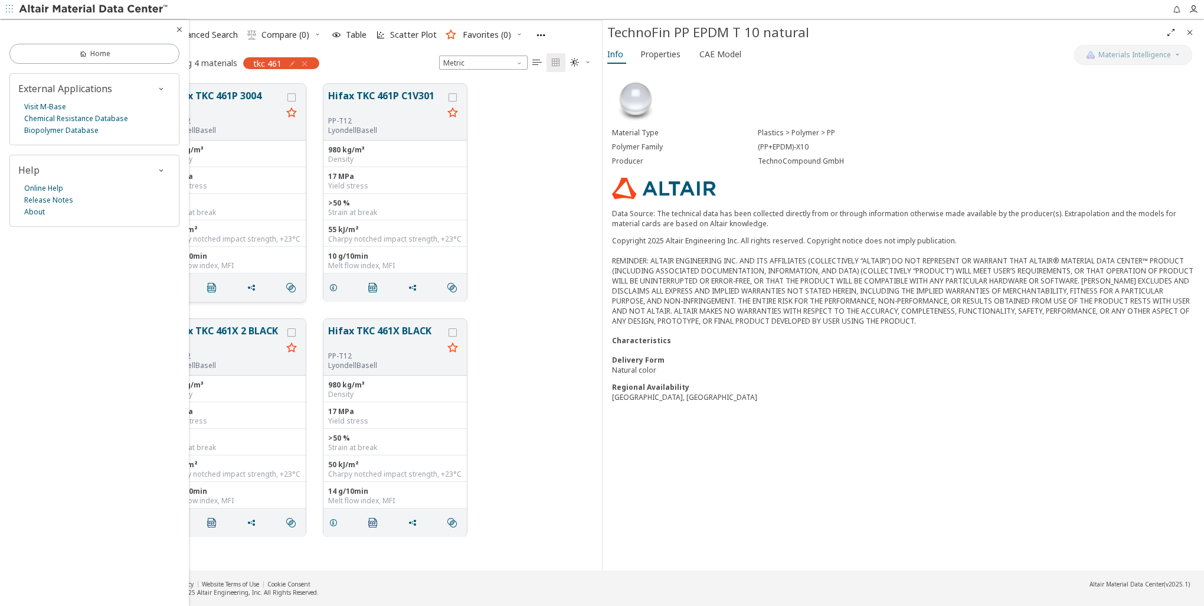
click at [225, 11] on div at bounding box center [667, 9] width 996 height 19
click at [513, 221] on div "Hifax TKC 461P 3004 PP-T12 LyondellBasell 980 kg/m³ Density 17 MPa Yield stress…" at bounding box center [377, 192] width 449 height 235
click at [910, 412] on div "Material Type Plastics > Polymer > PP Polymer Family (PP+EPDM)-X10 Producer Tec…" at bounding box center [903, 318] width 601 height 503
click at [531, 254] on div "Hifax TKC 461P 3004 PP-T12 LyondellBasell 980 kg/m³ Density 17 MPa Yield stress…" at bounding box center [377, 192] width 449 height 235
click at [179, 29] on icon "button" at bounding box center [179, 29] width 9 height 9
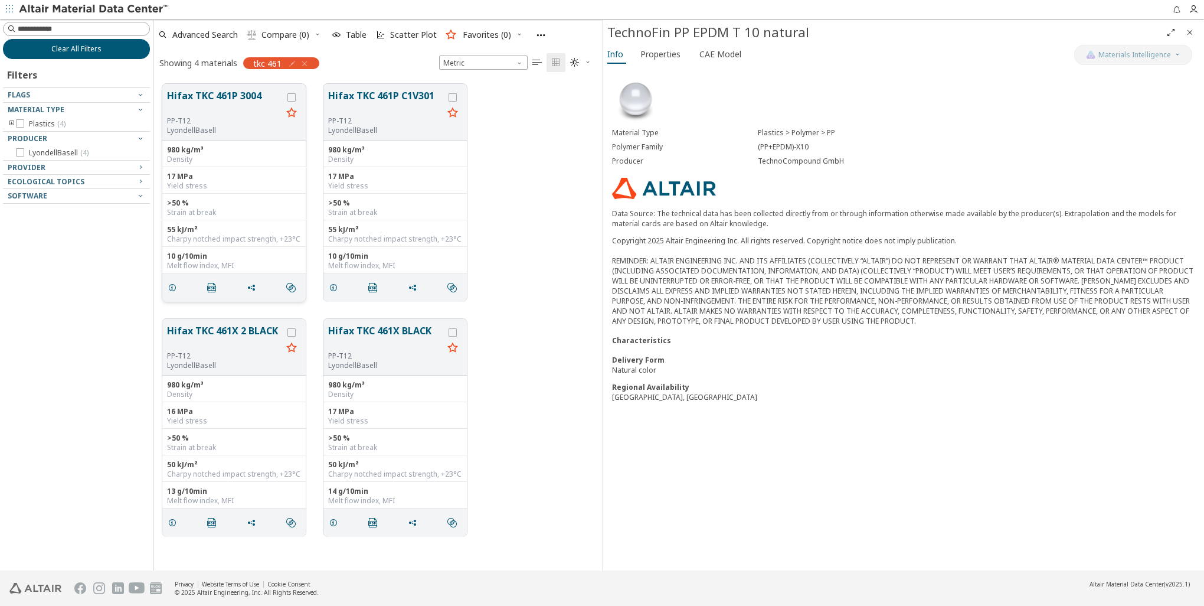
click at [71, 45] on span "Clear All Filters" at bounding box center [76, 48] width 50 height 9
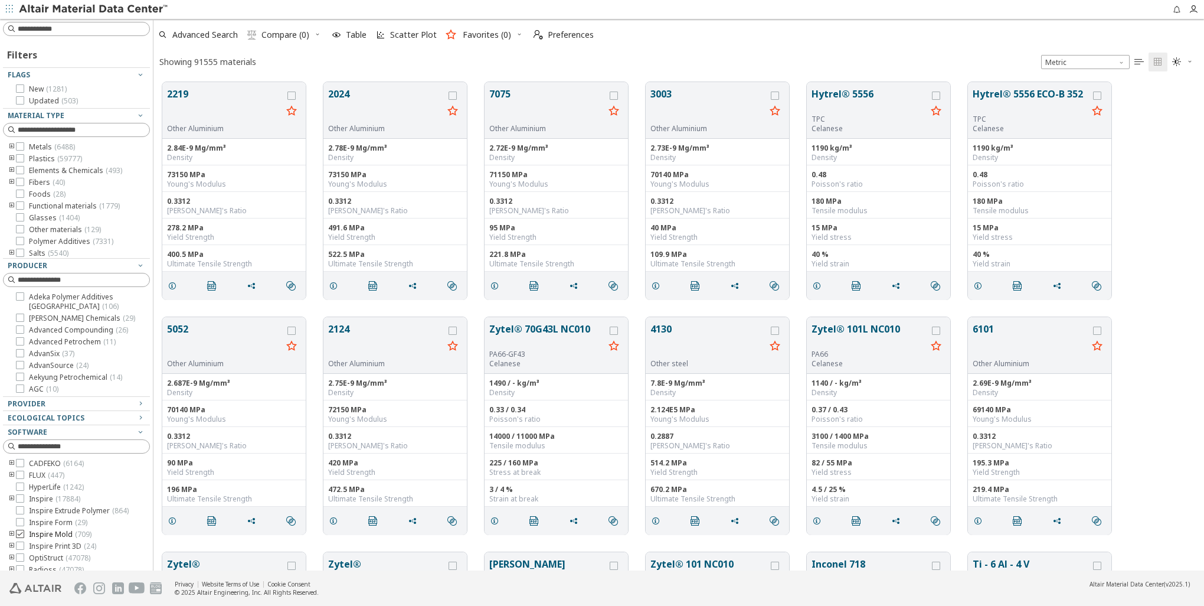
scroll to position [59, 0]
click at [21, 502] on icon at bounding box center [20, 498] width 8 height 8
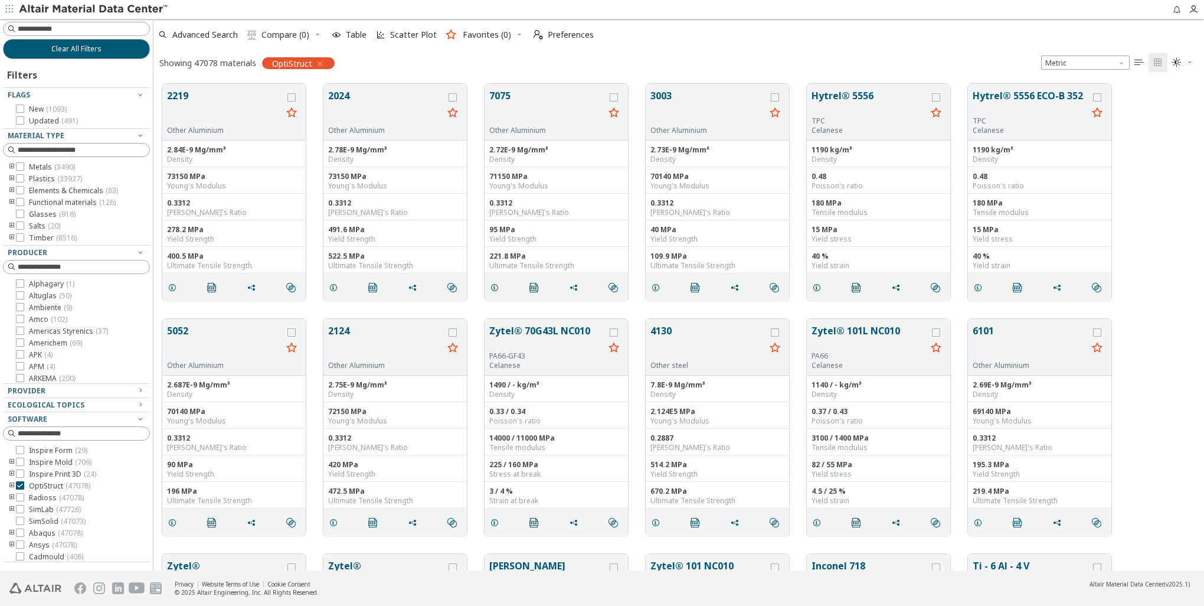
scroll to position [14, 0]
click at [19, 497] on icon at bounding box center [20, 497] width 8 height 8
click at [24, 534] on div at bounding box center [20, 532] width 8 height 8
click at [21, 530] on icon at bounding box center [20, 530] width 8 height 8
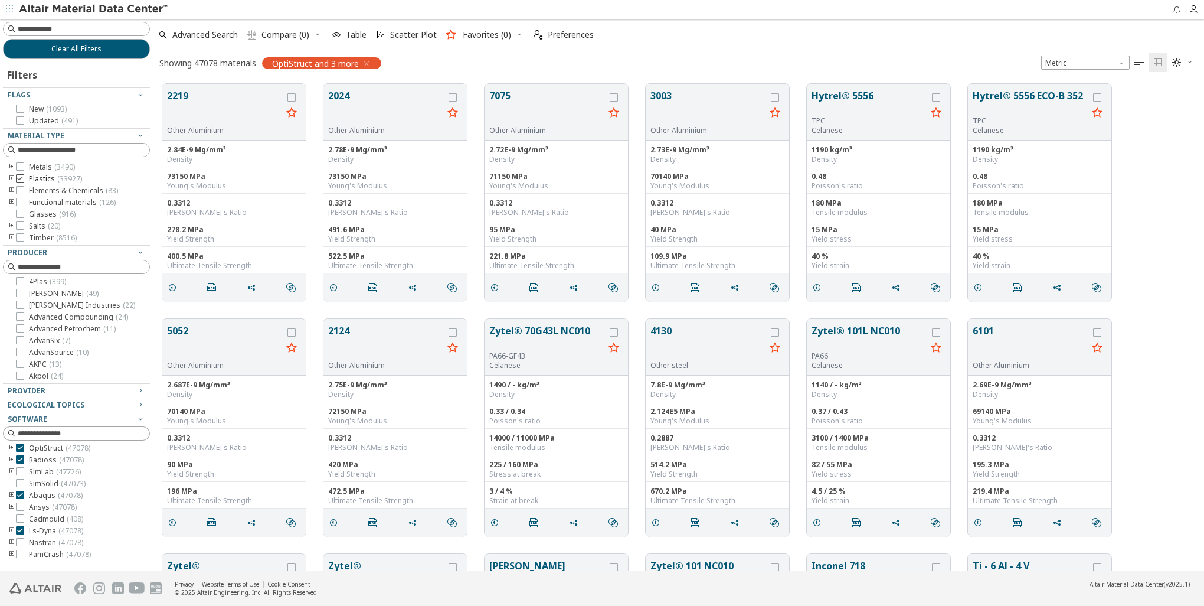
click at [19, 180] on icon at bounding box center [20, 178] width 8 height 8
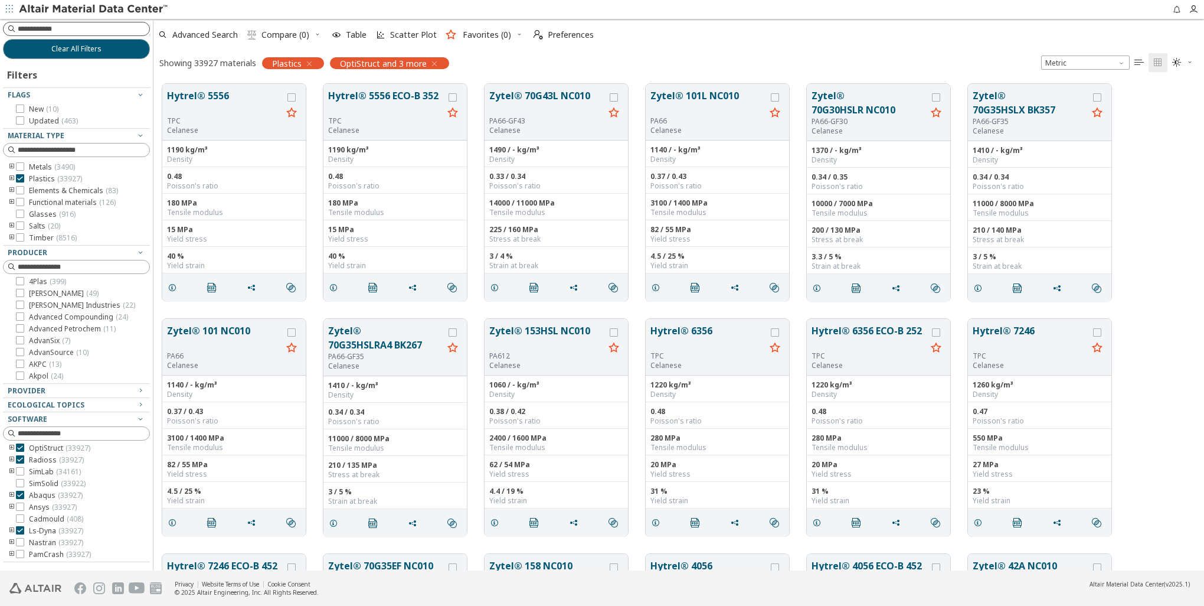
scroll to position [50, 0]
click at [80, 27] on input at bounding box center [84, 29] width 132 height 12
type input "****"
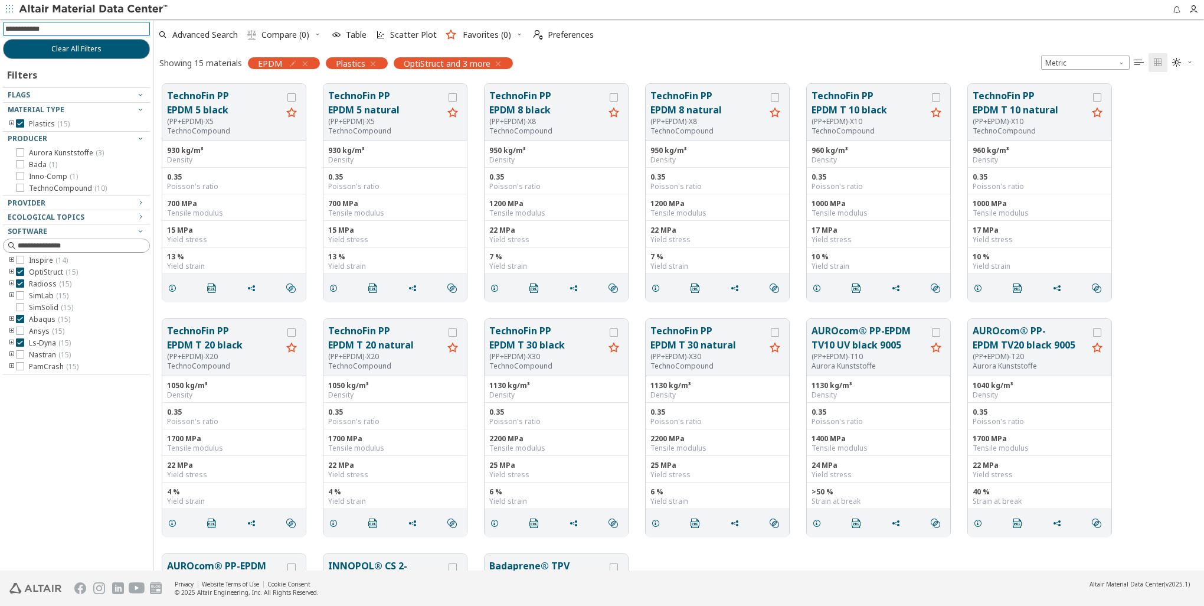
click at [46, 29] on input at bounding box center [77, 28] width 145 height 13
type input "*"
click at [304, 64] on icon "button" at bounding box center [304, 63] width 9 height 9
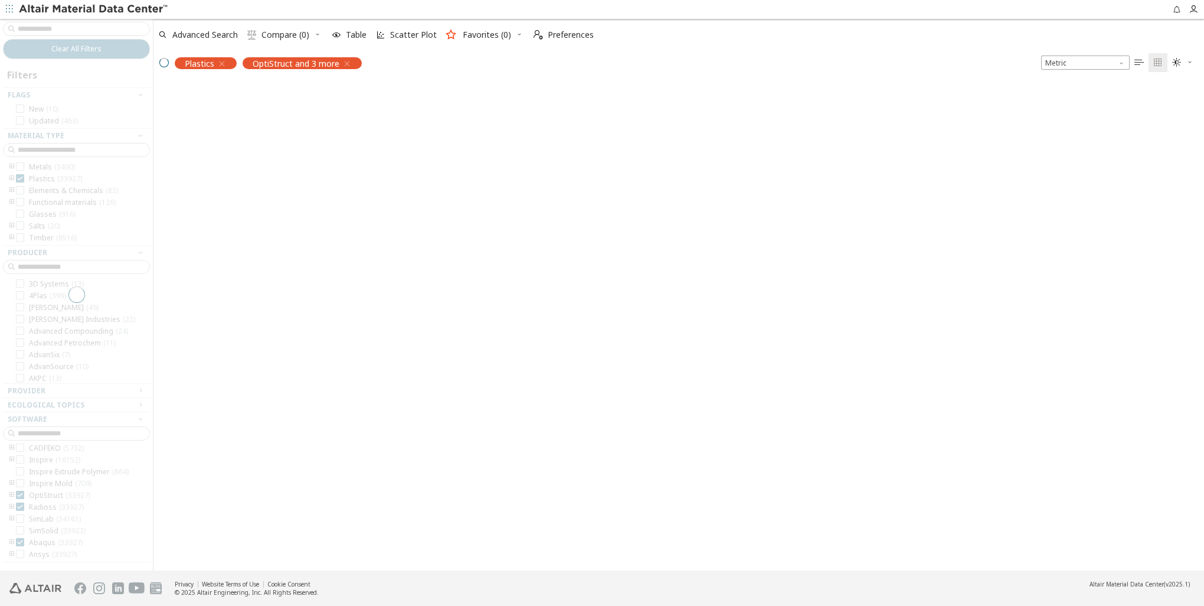
scroll to position [50, 0]
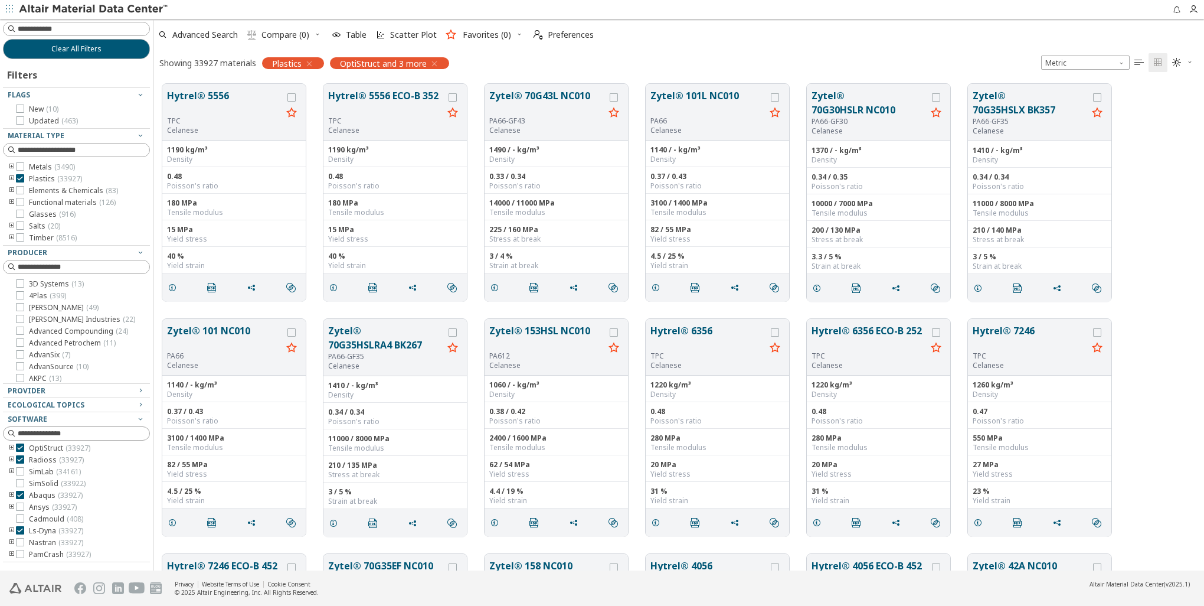
click at [35, 31] on input at bounding box center [84, 29] width 132 height 12
type input "****"
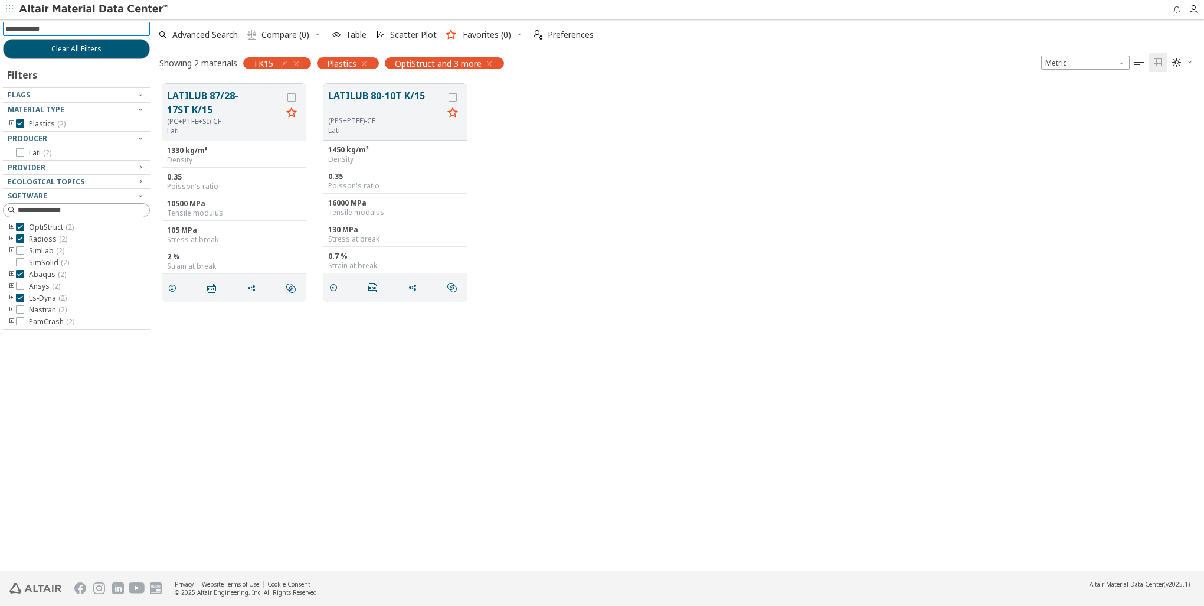
click at [296, 60] on icon "button" at bounding box center [296, 63] width 9 height 9
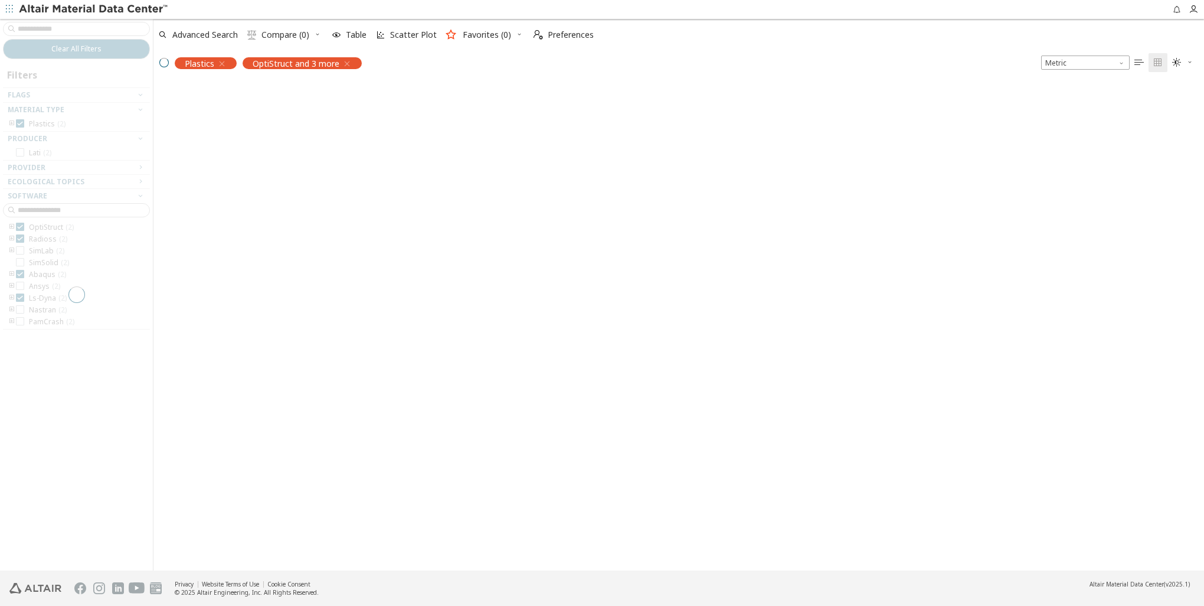
click at [64, 29] on div at bounding box center [76, 294] width 153 height 551
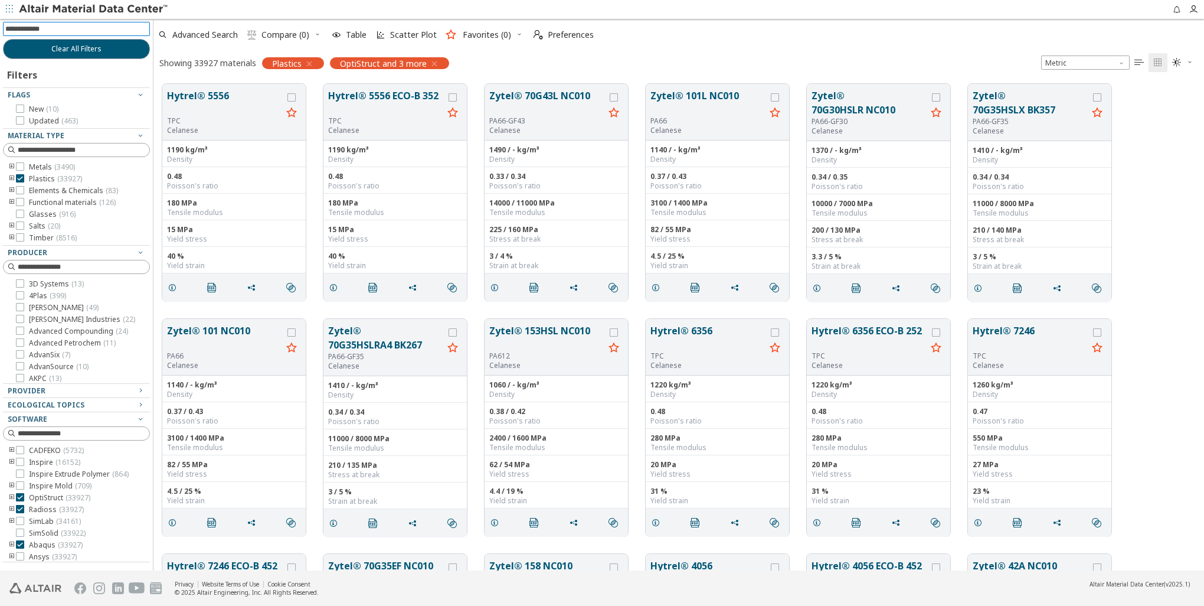
click at [84, 30] on input at bounding box center [77, 28] width 145 height 13
type input "*"
type input "****"
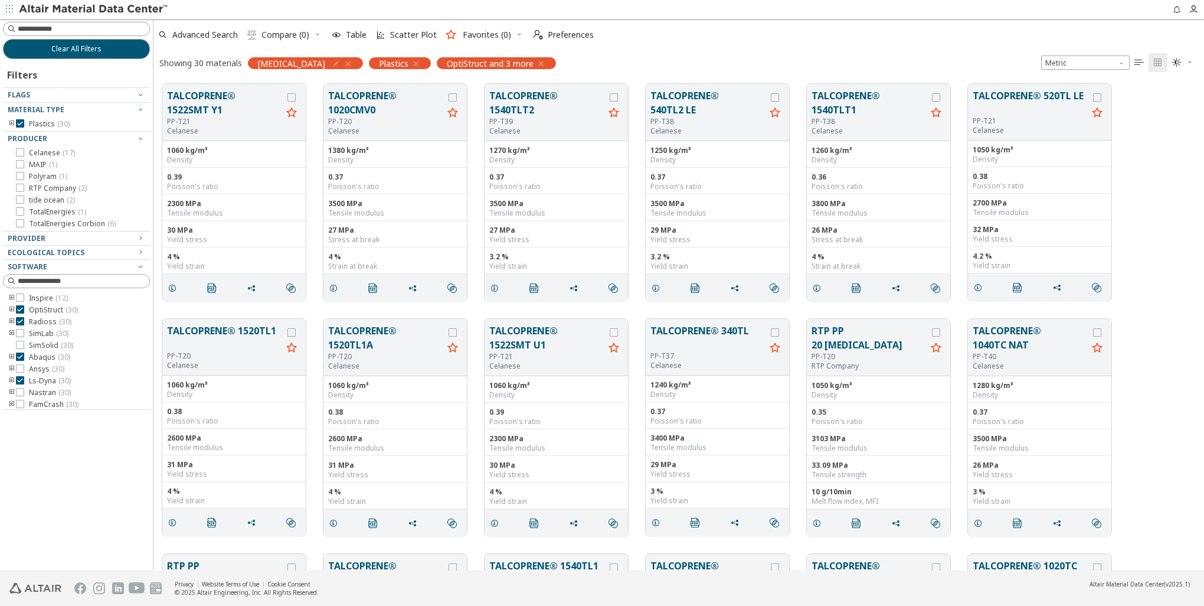
click at [343, 64] on icon "button" at bounding box center [347, 63] width 9 height 9
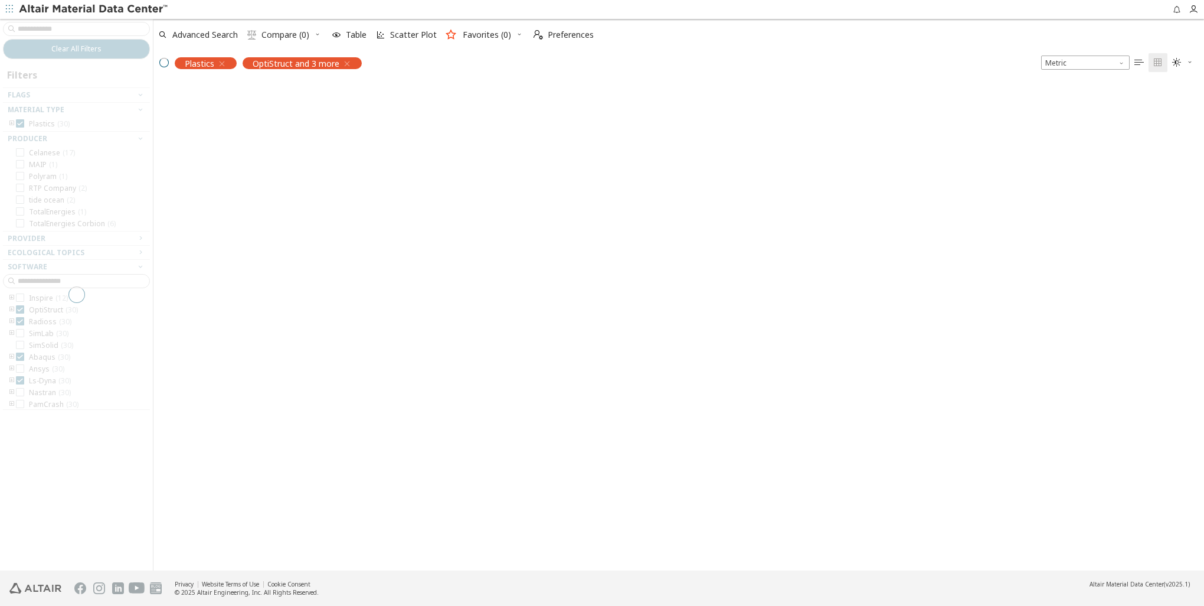
click at [49, 28] on div at bounding box center [76, 294] width 153 height 551
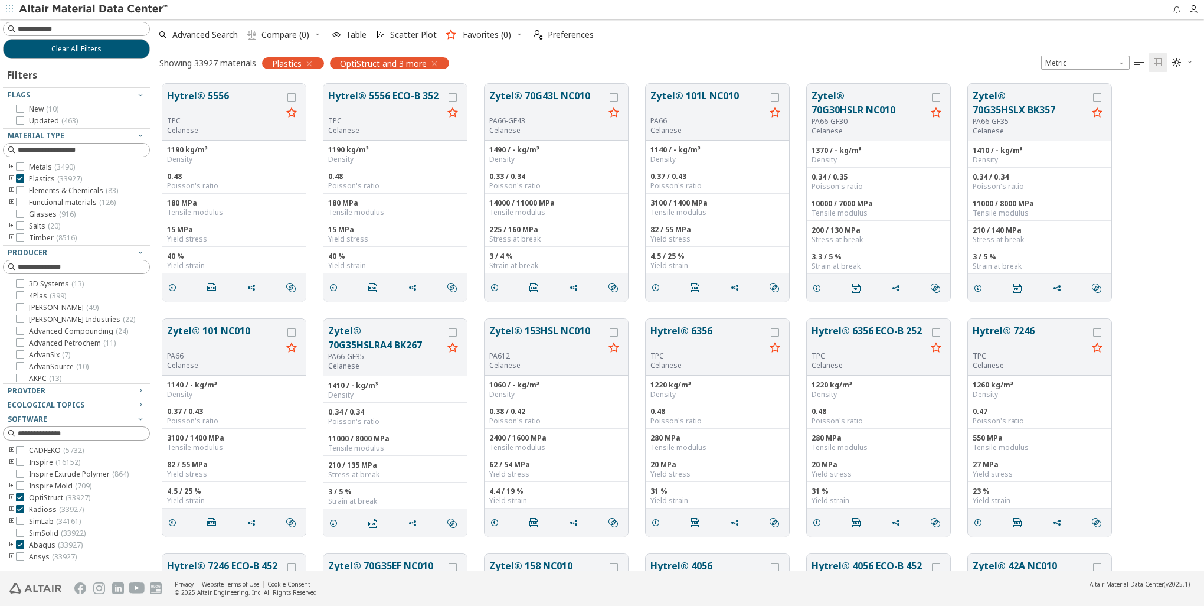
click at [49, 28] on input at bounding box center [84, 29] width 132 height 12
type input "**"
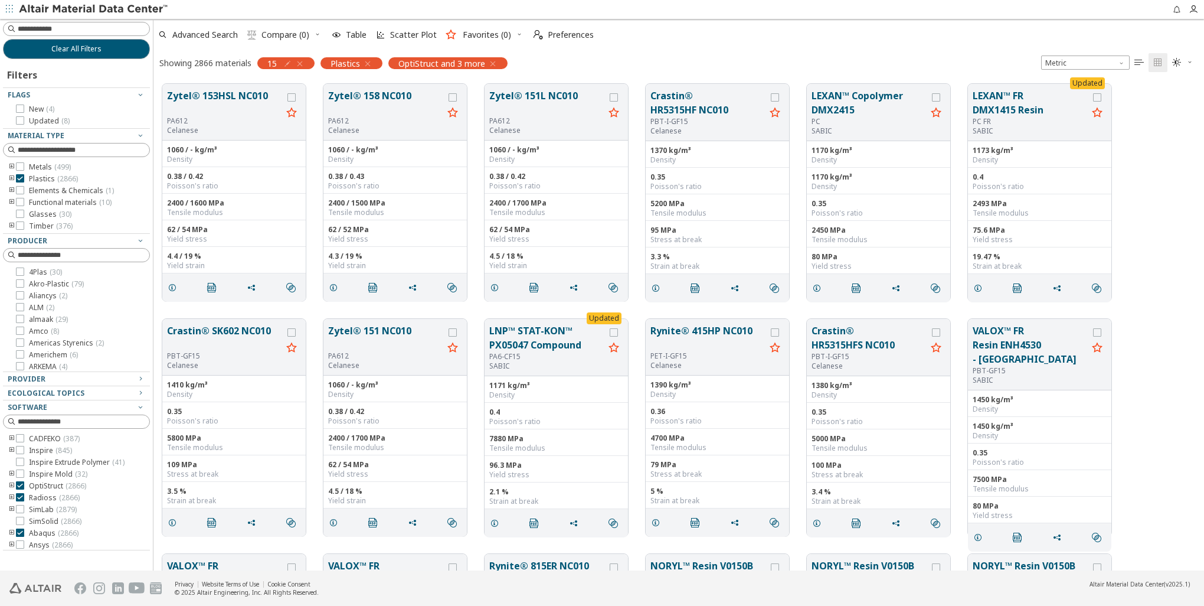
click at [301, 63] on icon "button" at bounding box center [299, 63] width 9 height 9
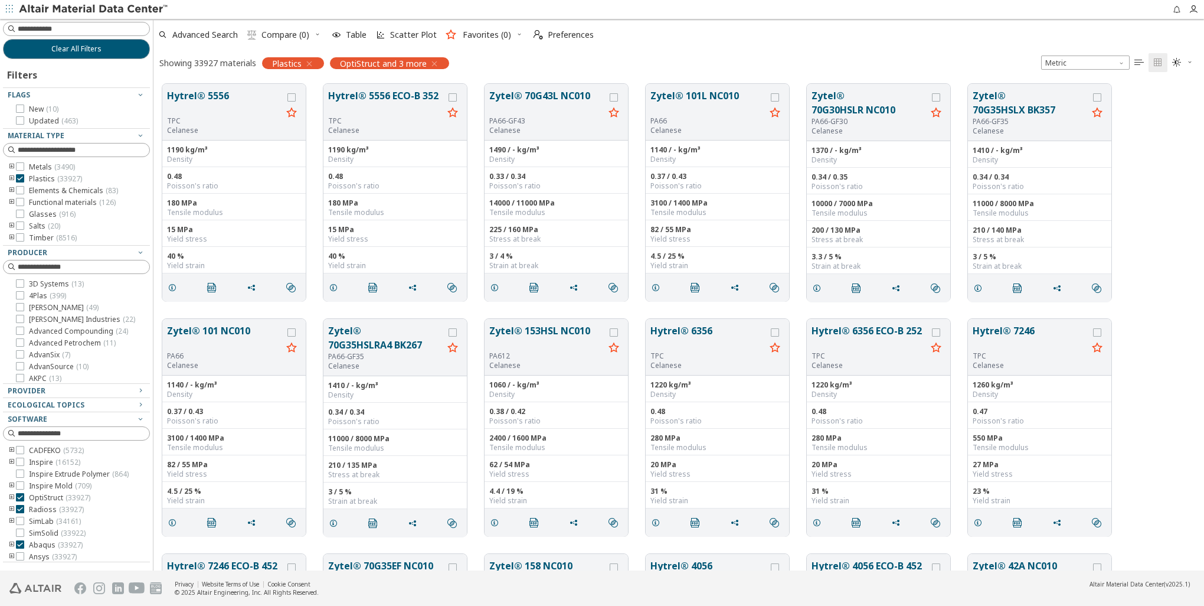
click at [48, 27] on input at bounding box center [84, 29] width 132 height 12
type input "****"
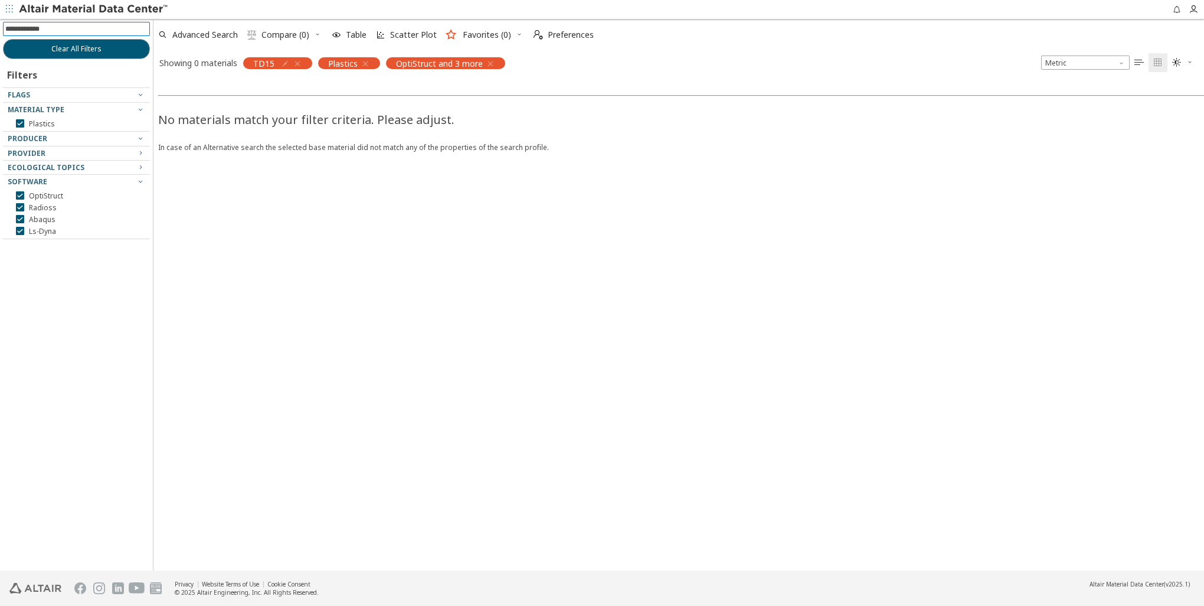
click at [456, 398] on div "No materials match your filter criteria. Please adjust. In case of an Alternati…" at bounding box center [755, 322] width 1204 height 495
